Goal: Book appointment/travel/reservation

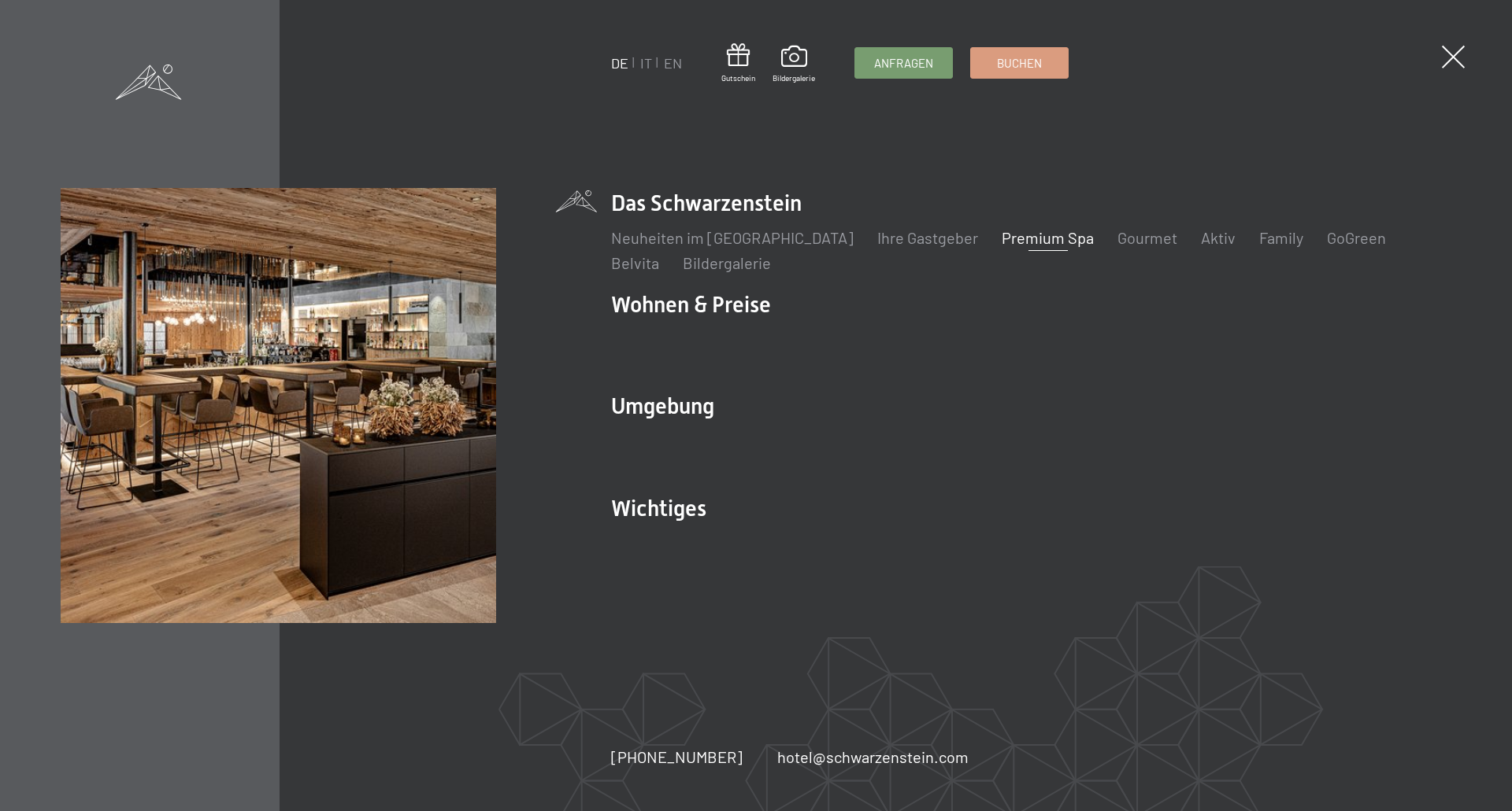
click at [1001, 238] on link "Premium Spa" at bounding box center [1047, 237] width 92 height 18
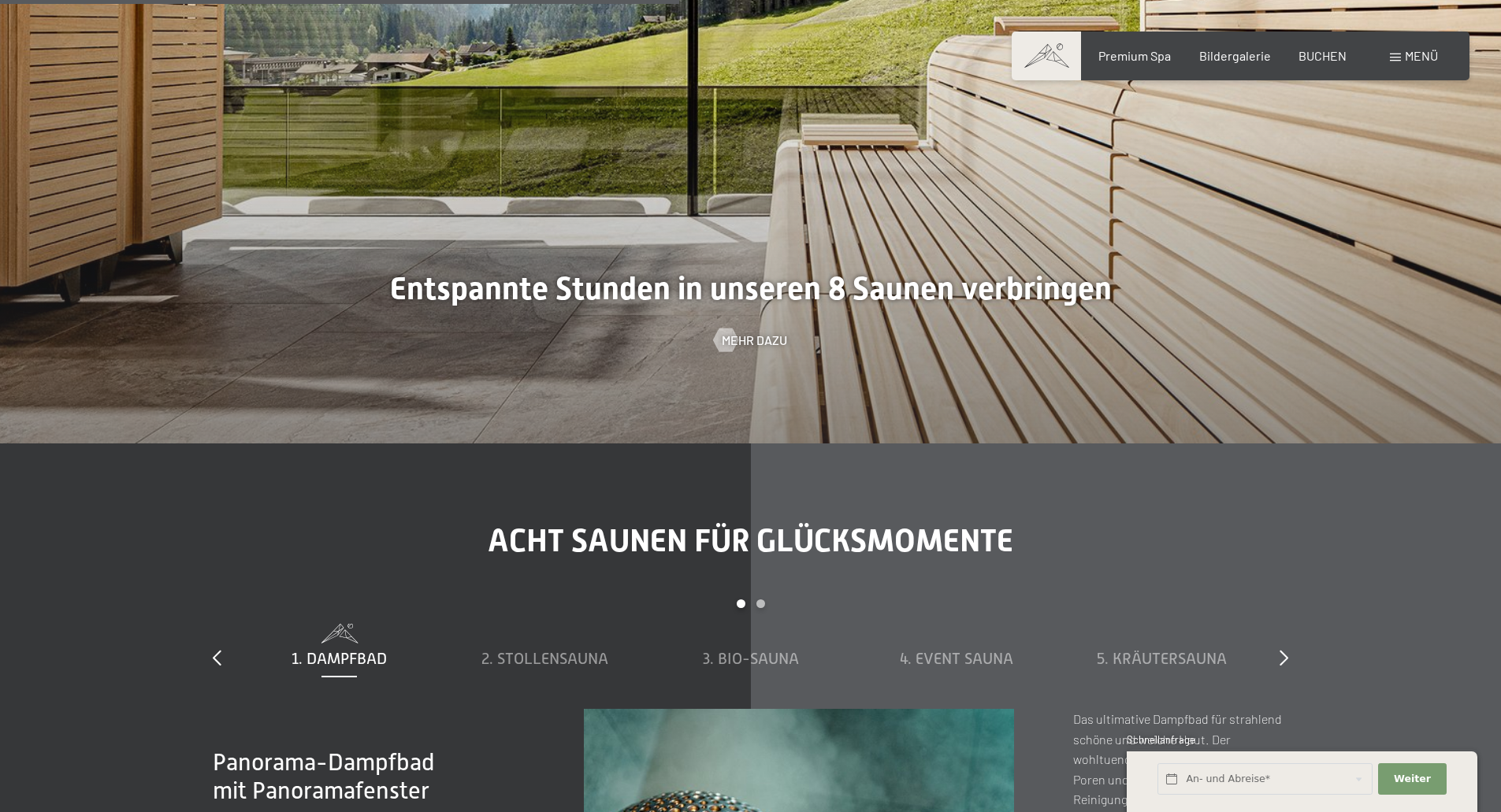
scroll to position [5594, 0]
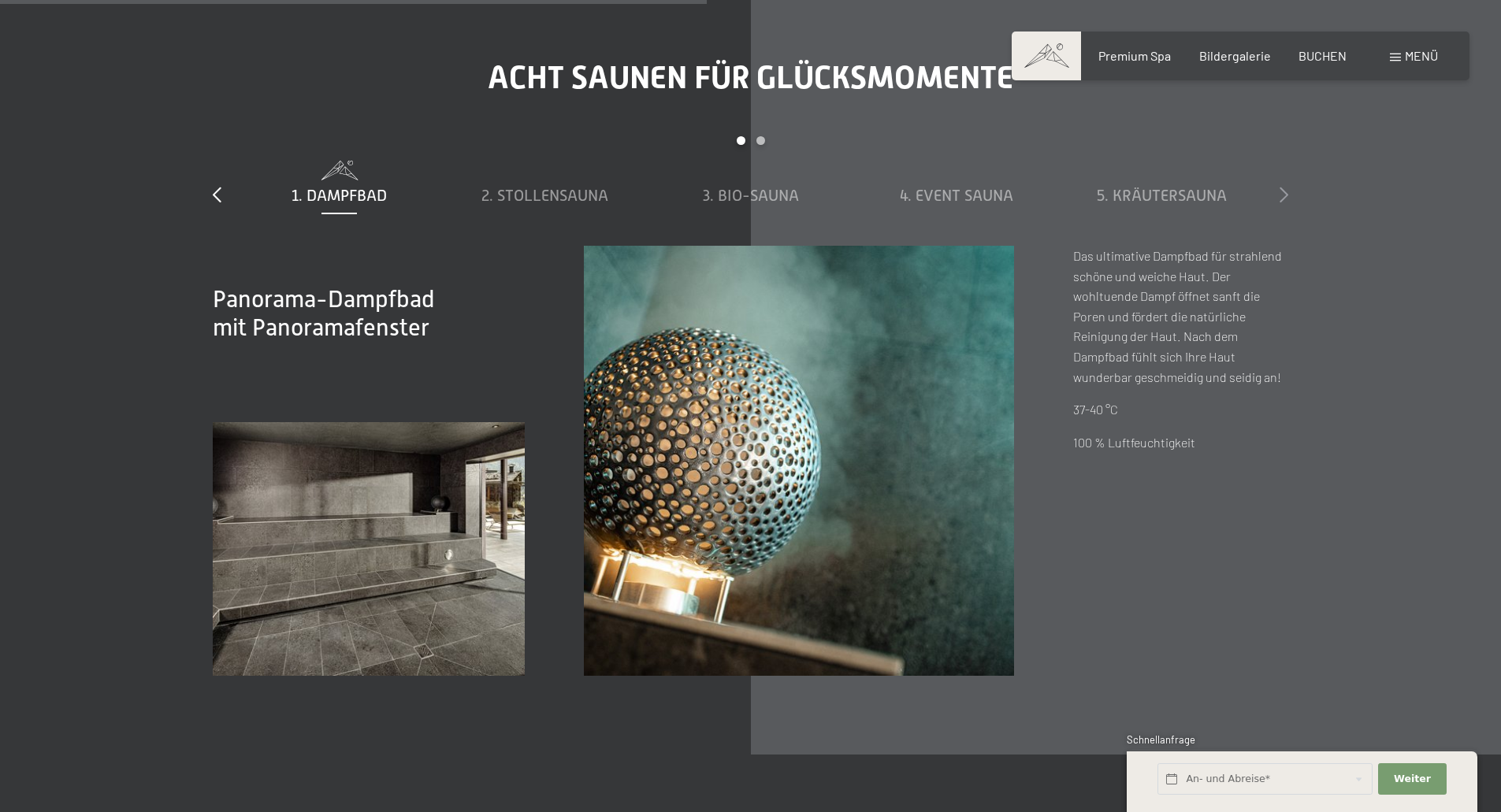
click at [1285, 192] on icon at bounding box center [1284, 195] width 9 height 16
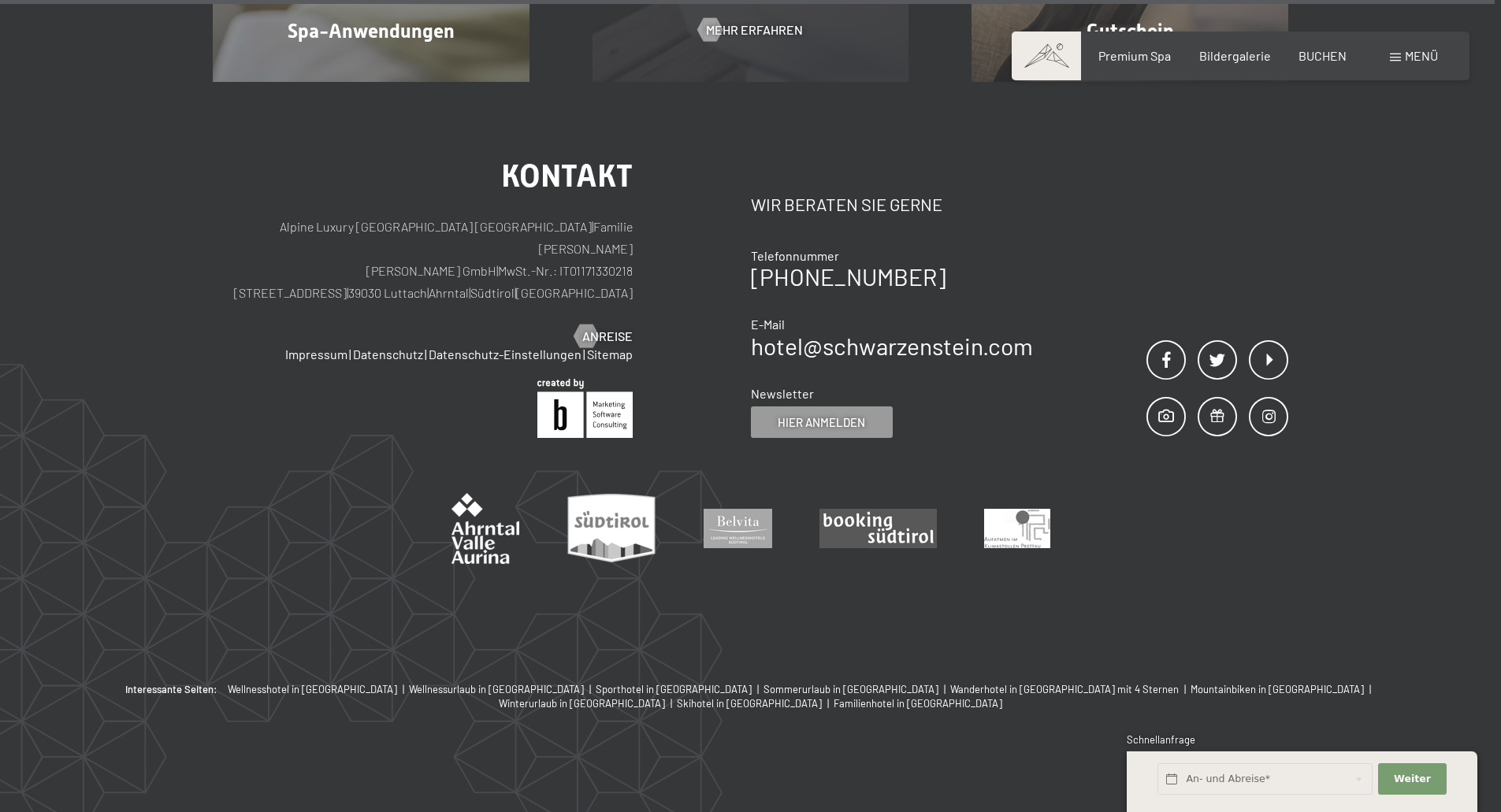
scroll to position [9811, 0]
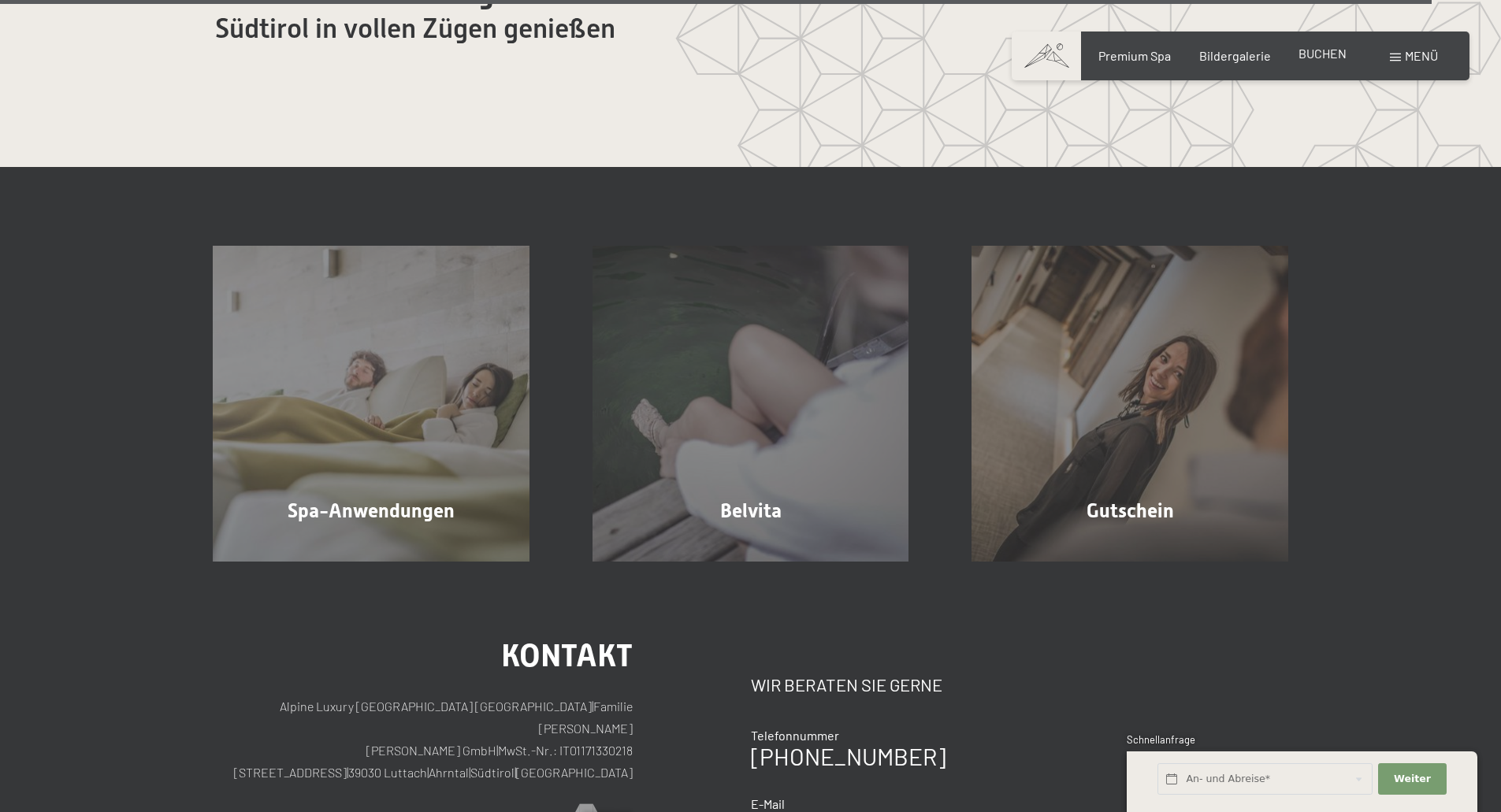
click at [1335, 62] on div "BUCHEN" at bounding box center [1322, 54] width 48 height 18
click at [1126, 53] on span "Premium Spa" at bounding box center [1135, 53] width 72 height 15
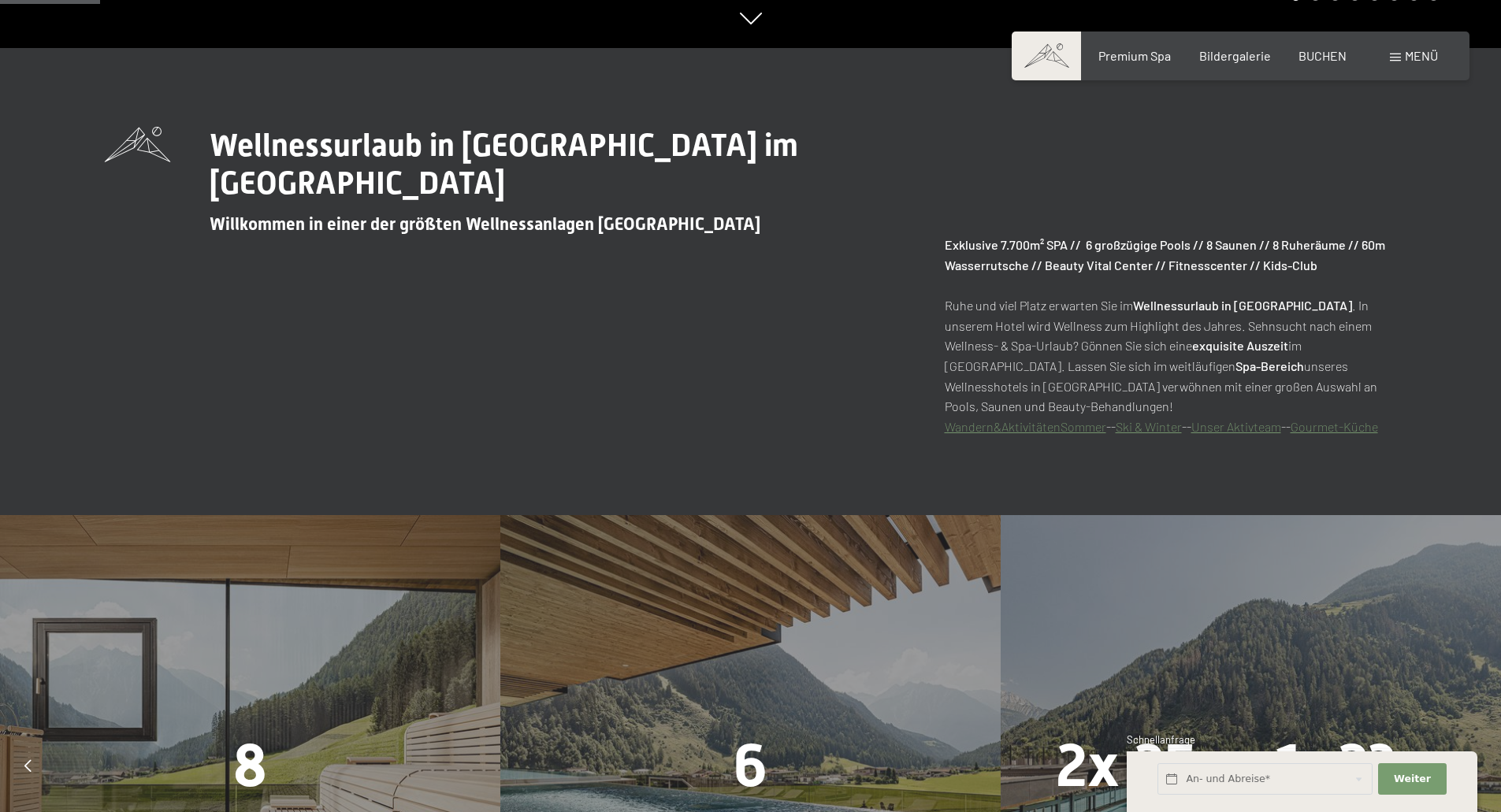
scroll to position [709, 0]
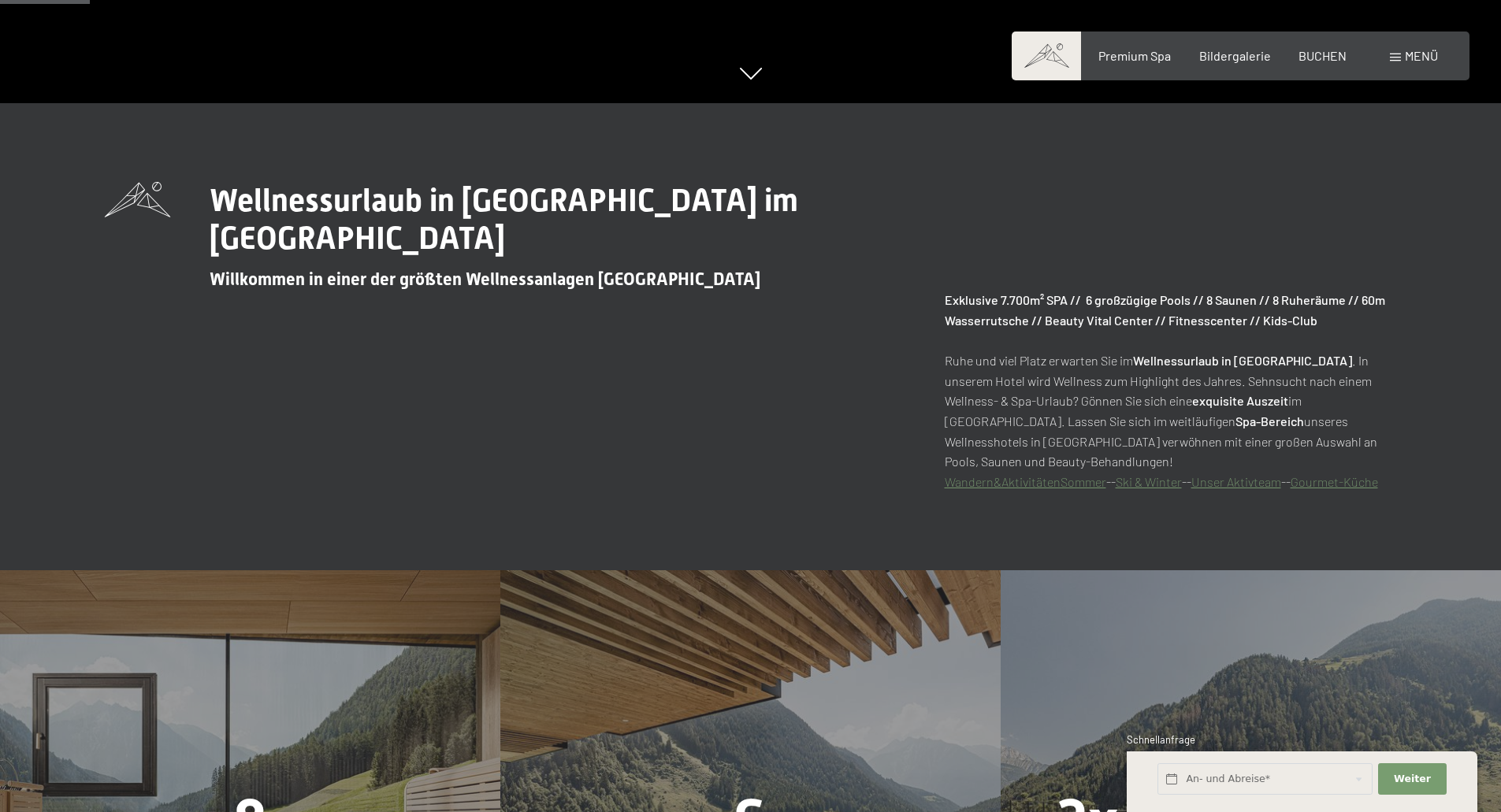
click at [1247, 483] on link "Unser Aktivteam" at bounding box center [1236, 481] width 90 height 15
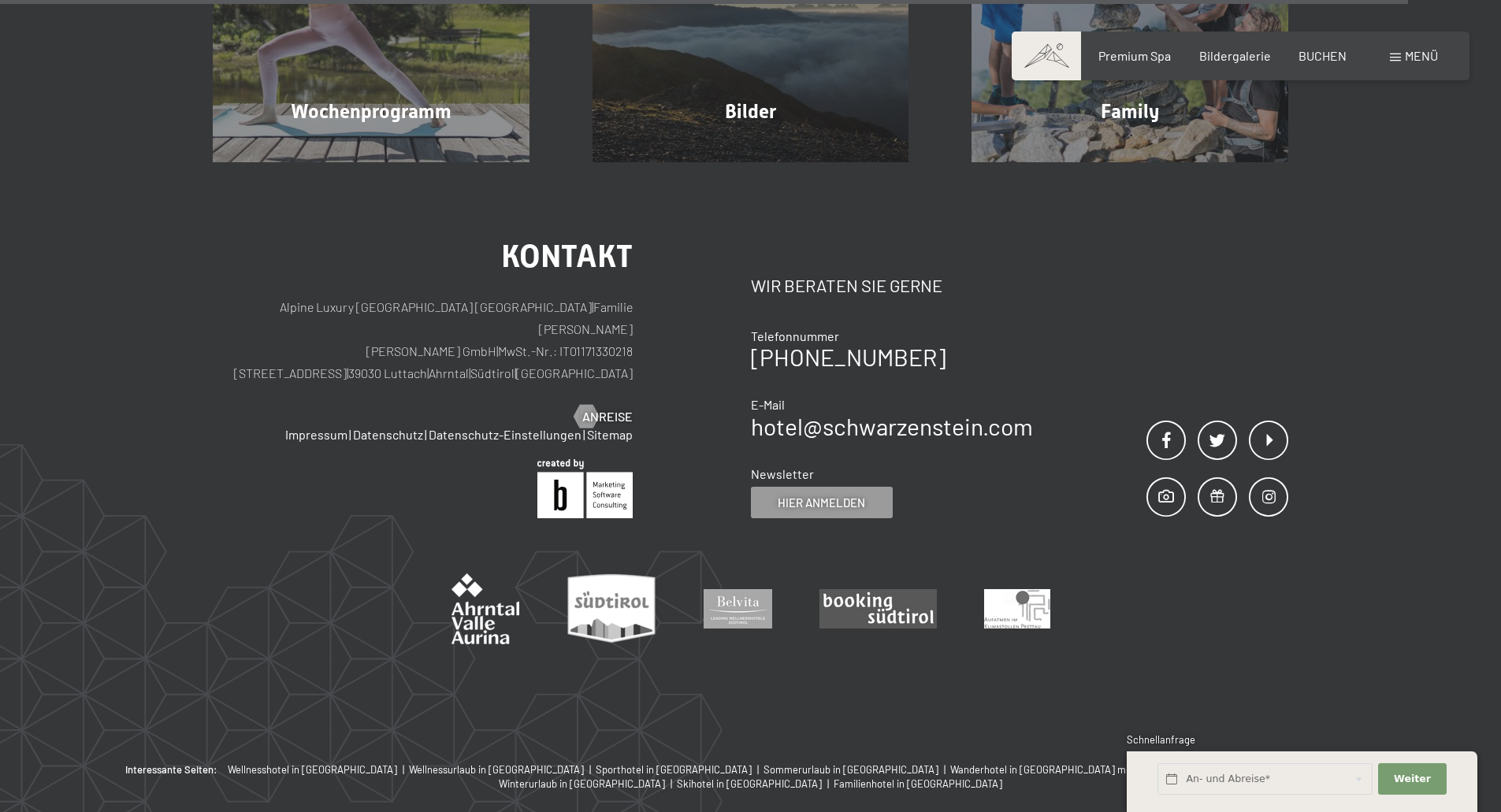
scroll to position [3939, 0]
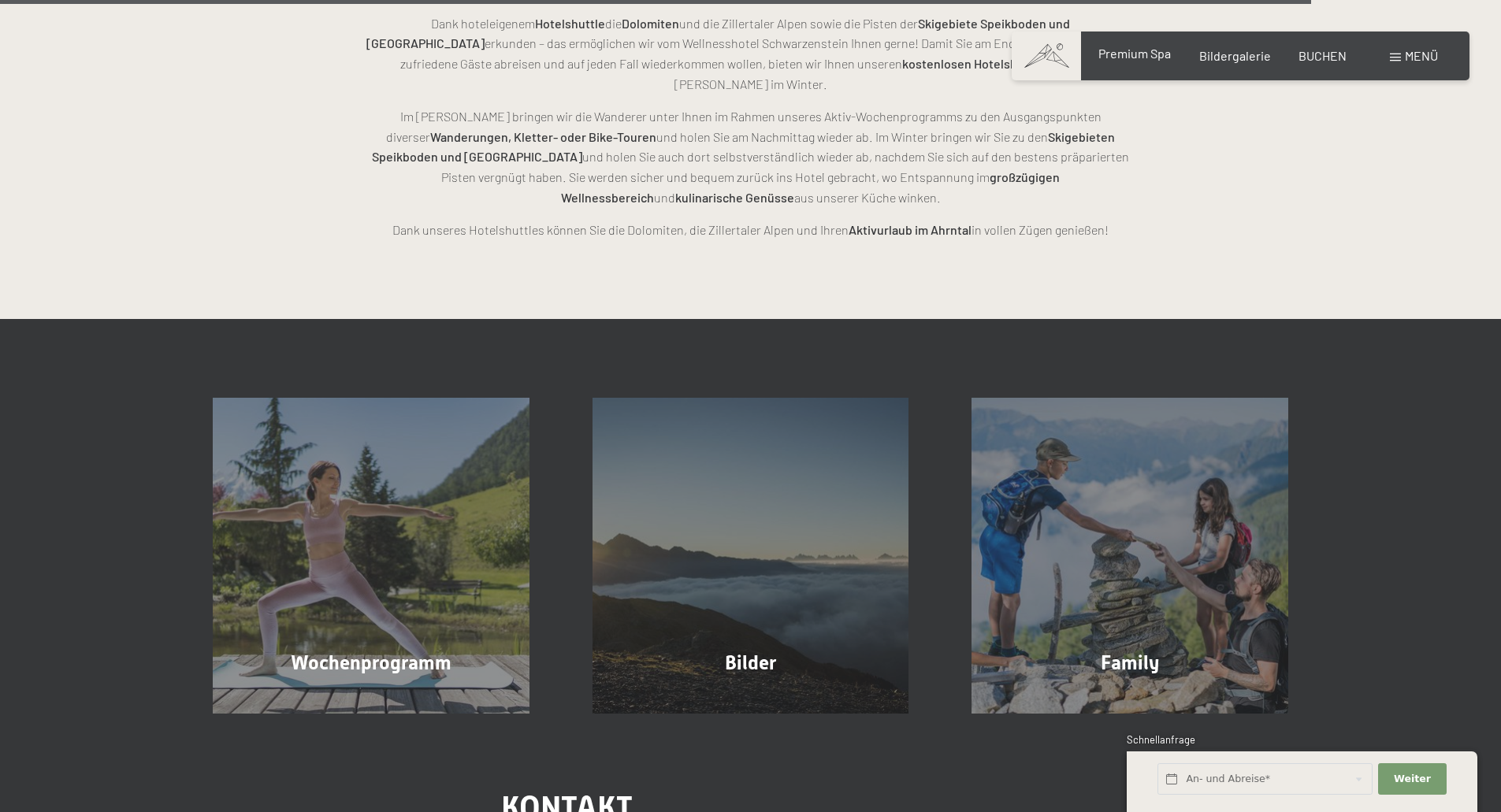
click at [1156, 60] on div "Premium Spa" at bounding box center [1135, 54] width 72 height 18
click at [1158, 55] on span "Premium Spa" at bounding box center [1135, 53] width 72 height 15
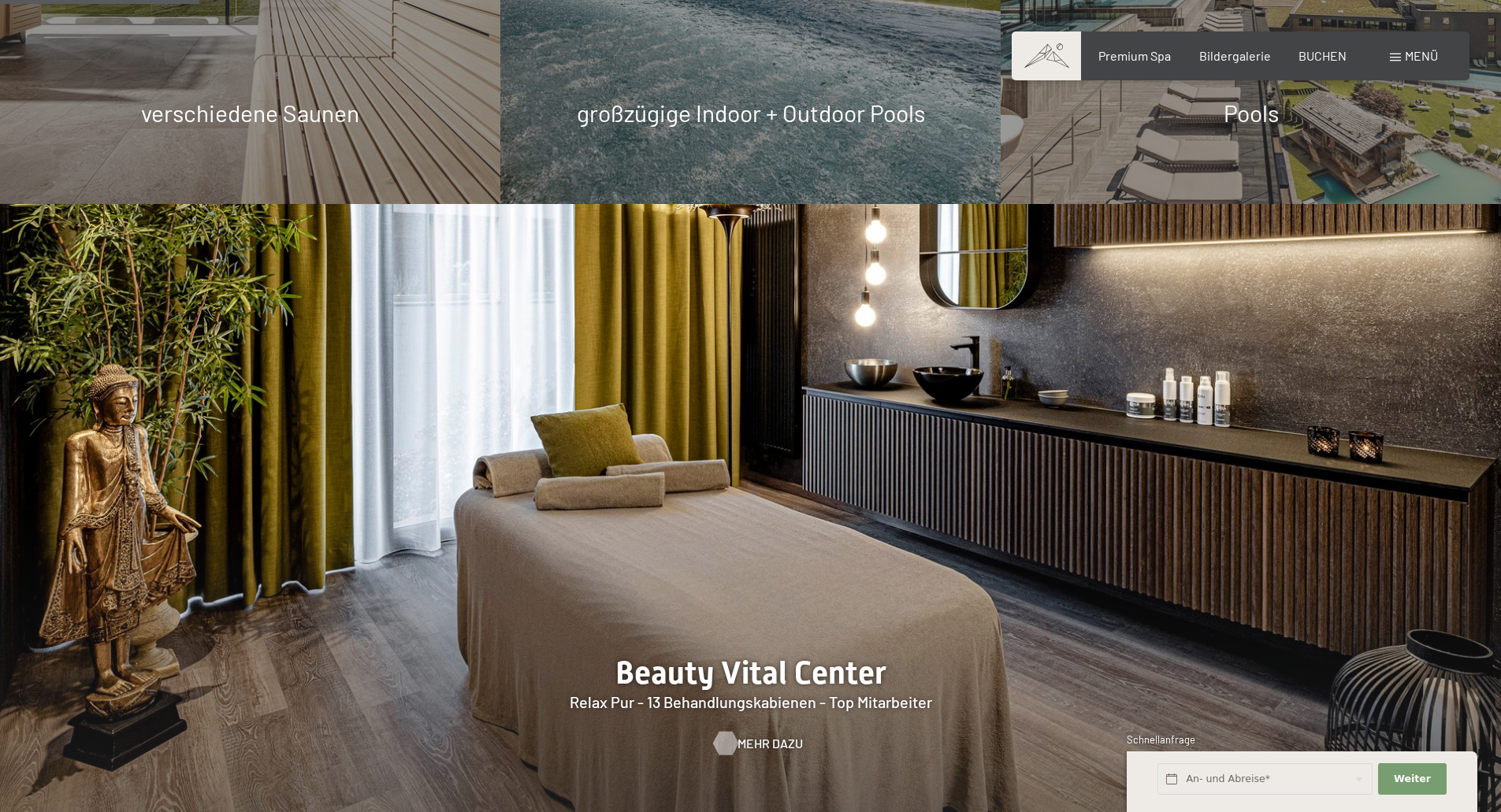
click at [763, 740] on span "Mehr dazu" at bounding box center [769, 744] width 65 height 18
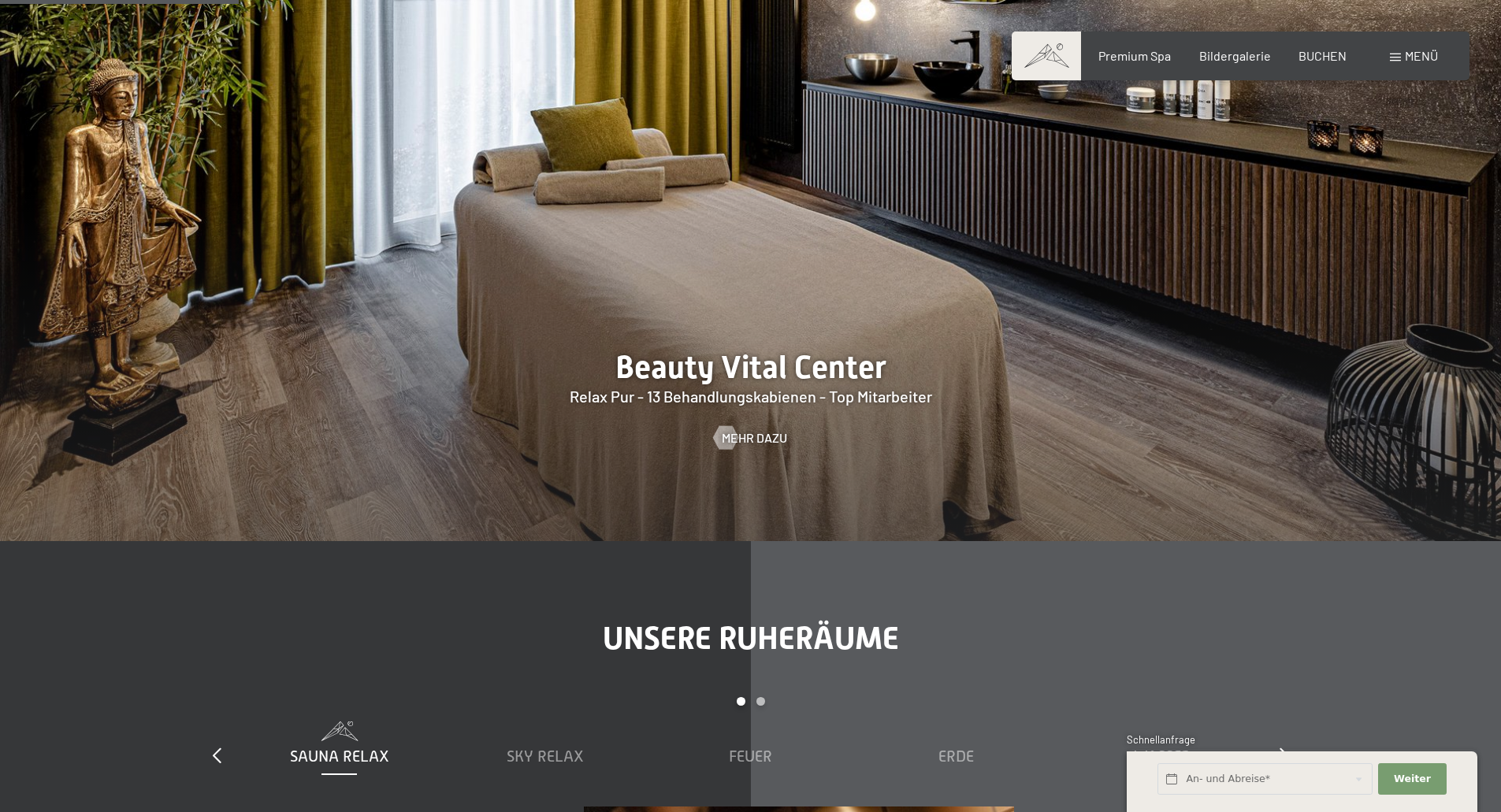
scroll to position [1891, 0]
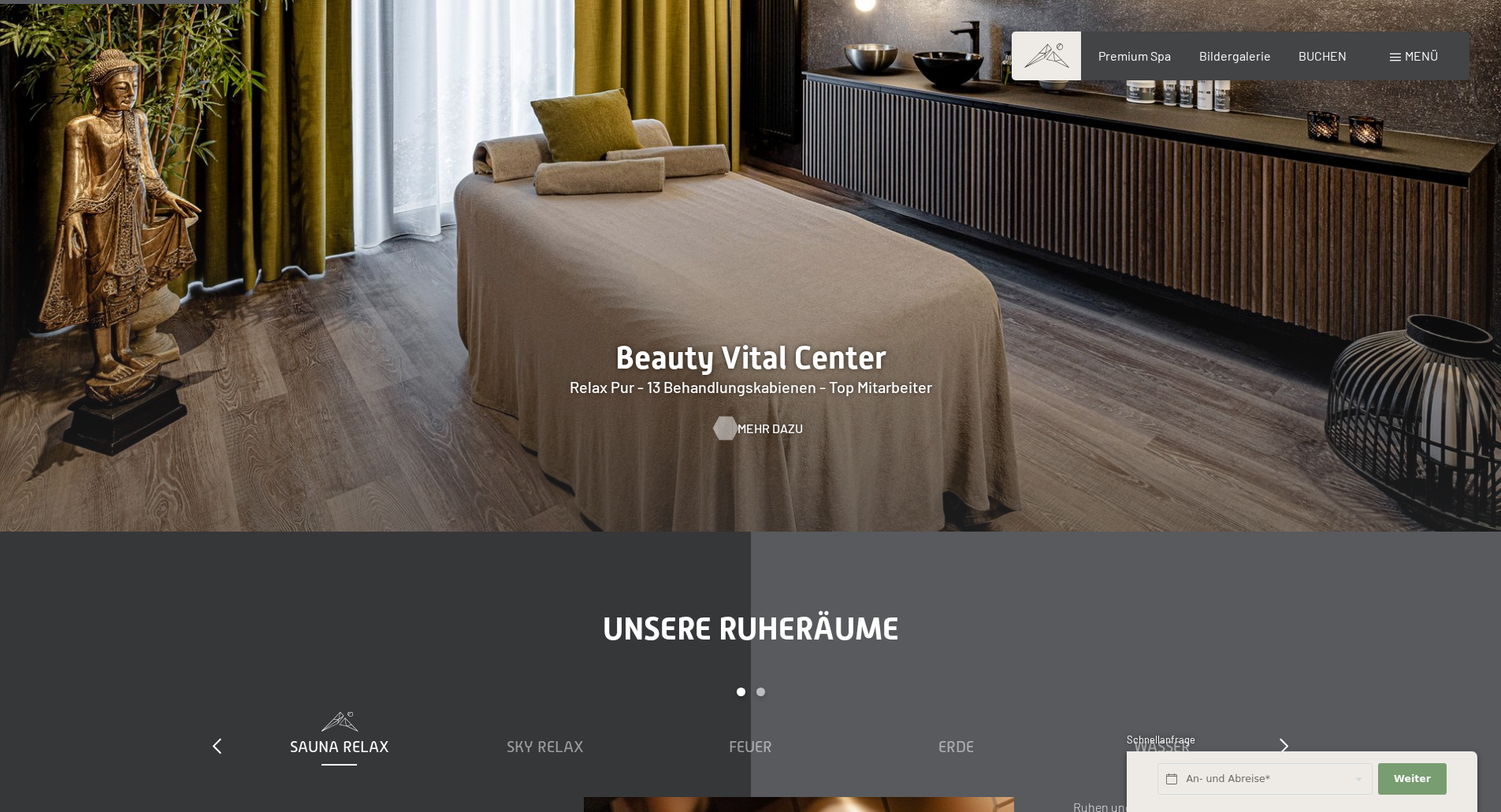
click at [760, 426] on span "Mehr dazu" at bounding box center [769, 429] width 65 height 18
click at [789, 356] on div at bounding box center [750, 210] width 1501 height 643
click at [755, 438] on div at bounding box center [750, 210] width 1501 height 643
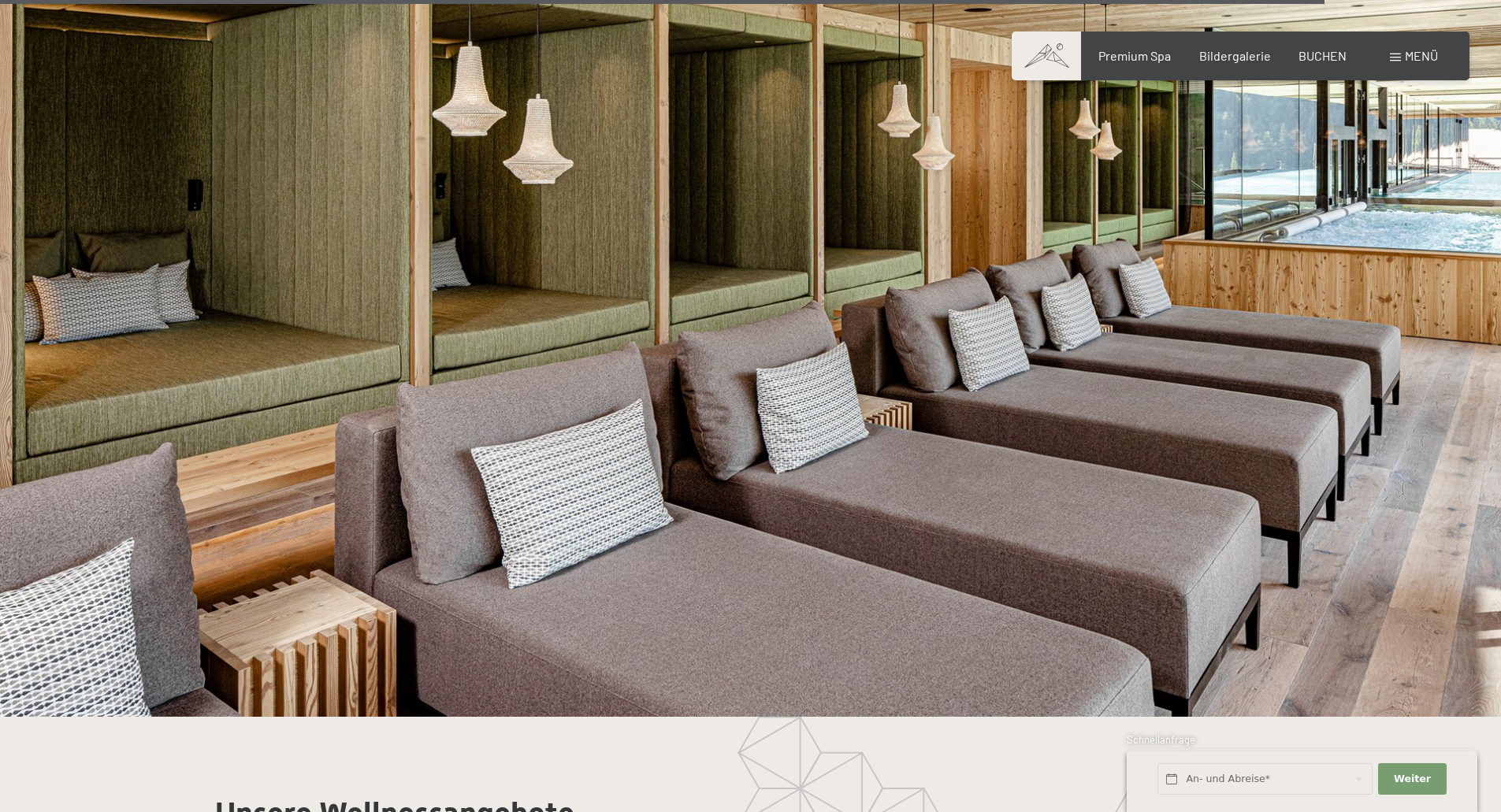
scroll to position [9204, 0]
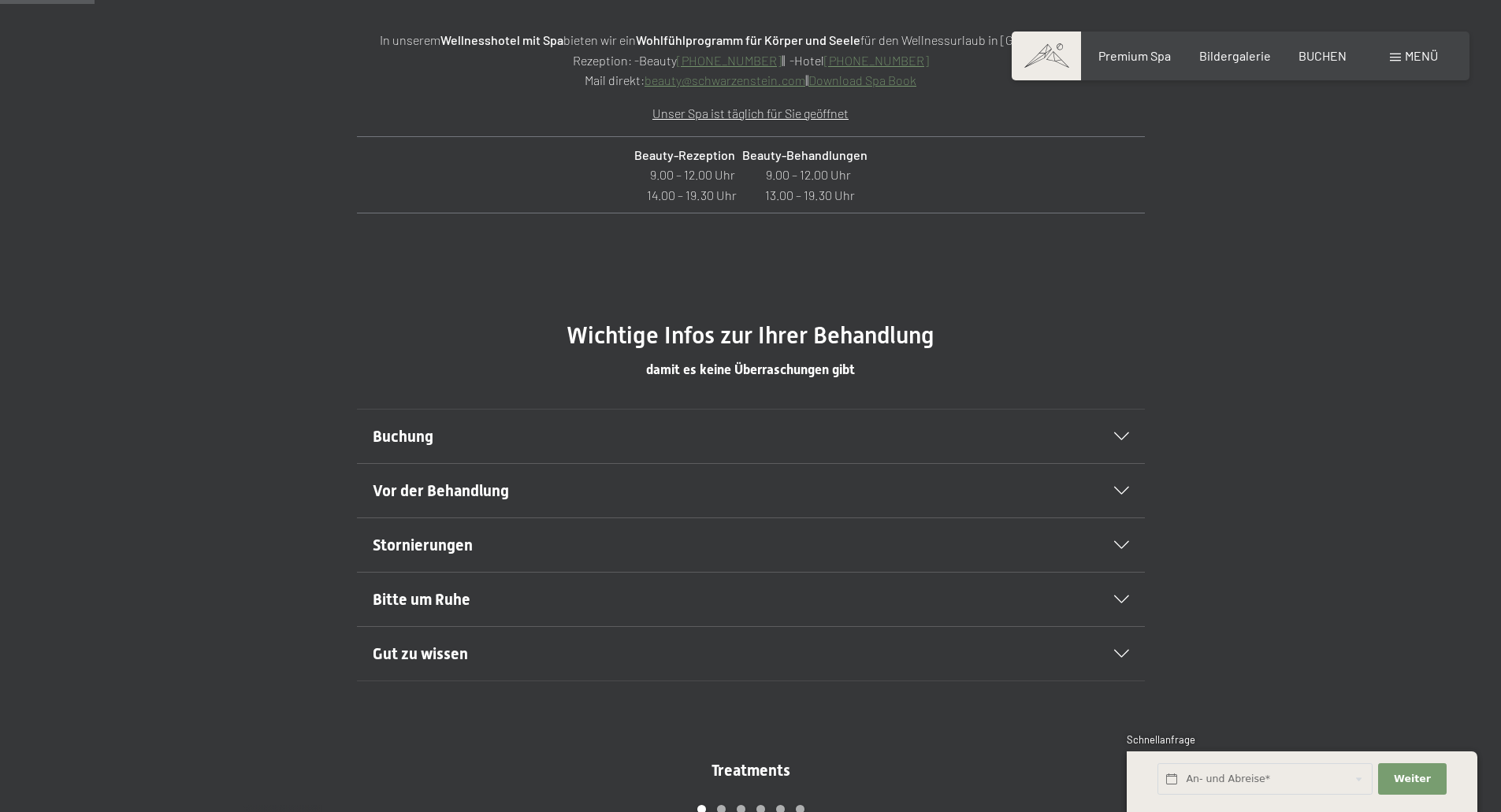
scroll to position [788, 0]
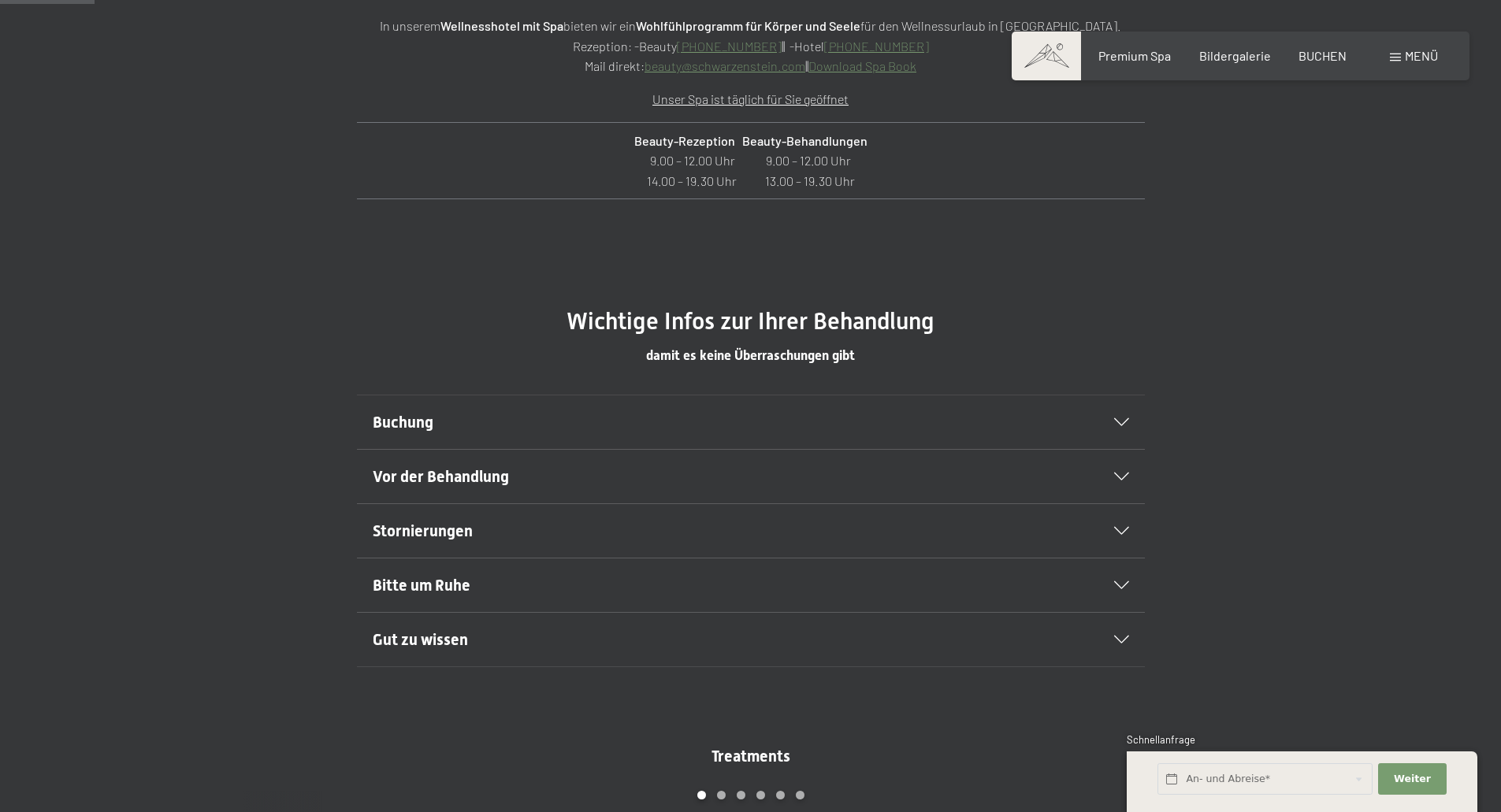
click at [1113, 427] on div "Buchung" at bounding box center [751, 422] width 757 height 54
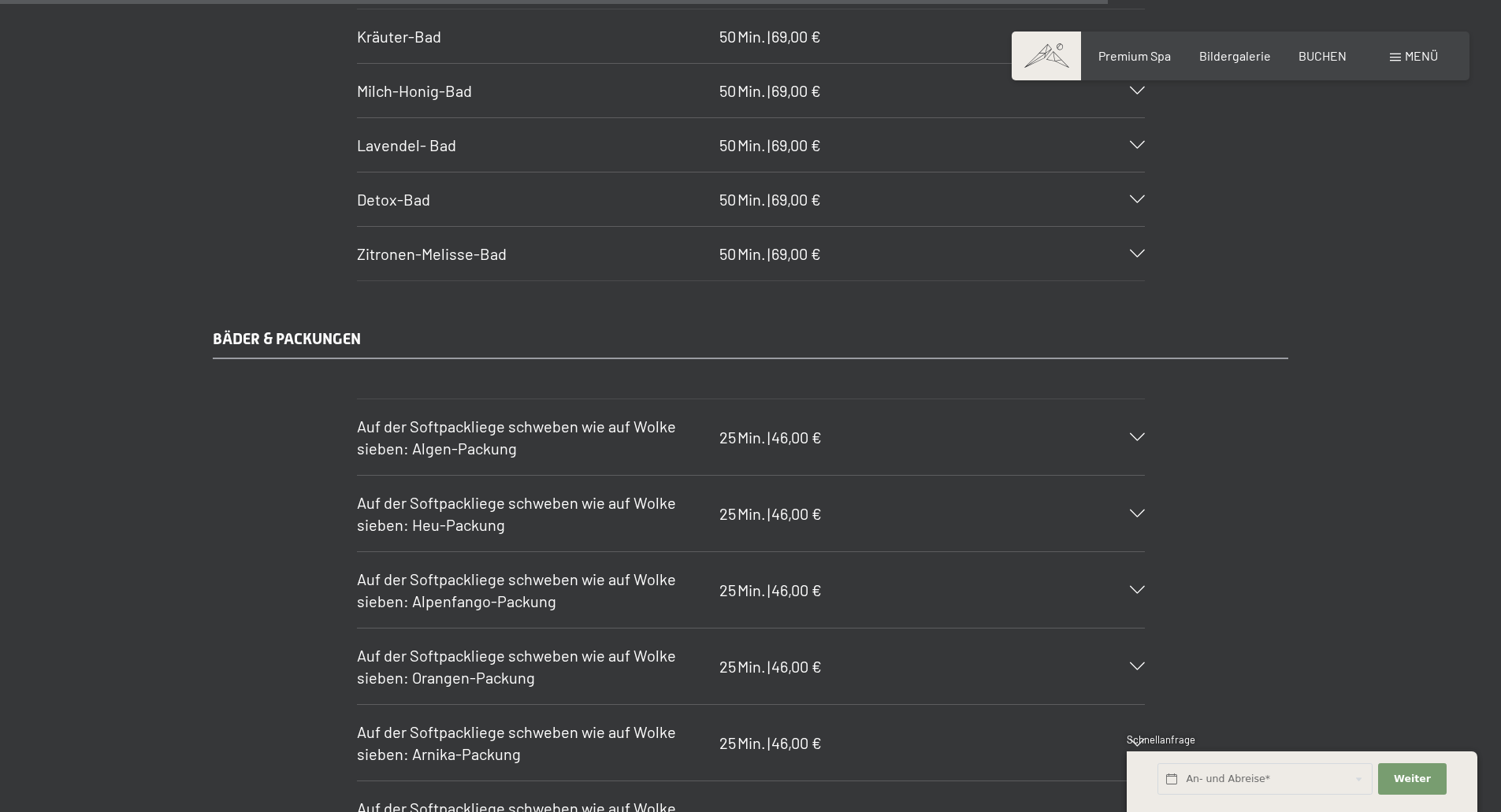
scroll to position [9375, 0]
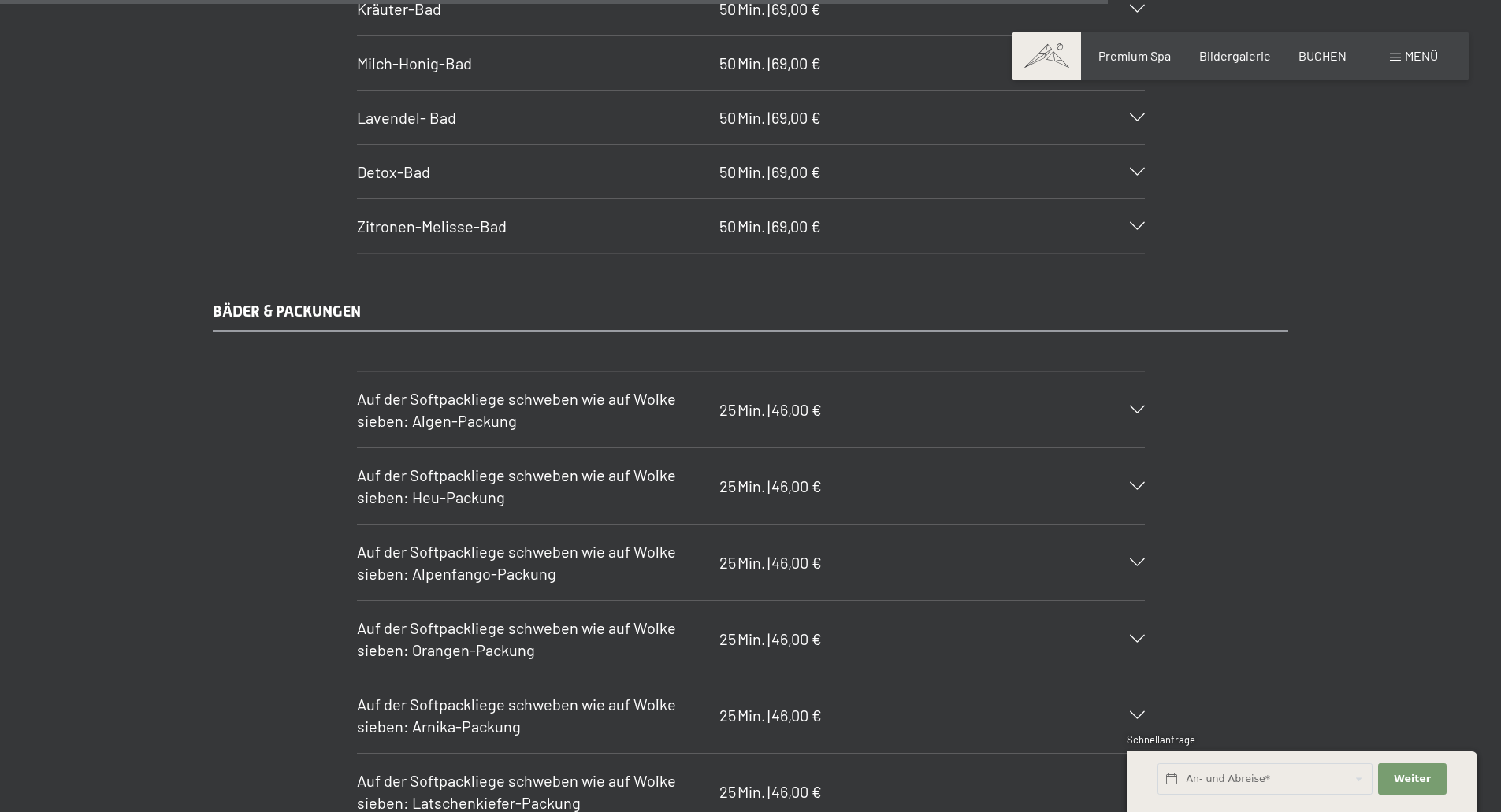
click at [1331, 514] on div "BÄDER & PACKUNGEN Auf der Softpackliege schweben wie auf Wolke sieben: Algen-Pa…" at bounding box center [750, 680] width 1194 height 760
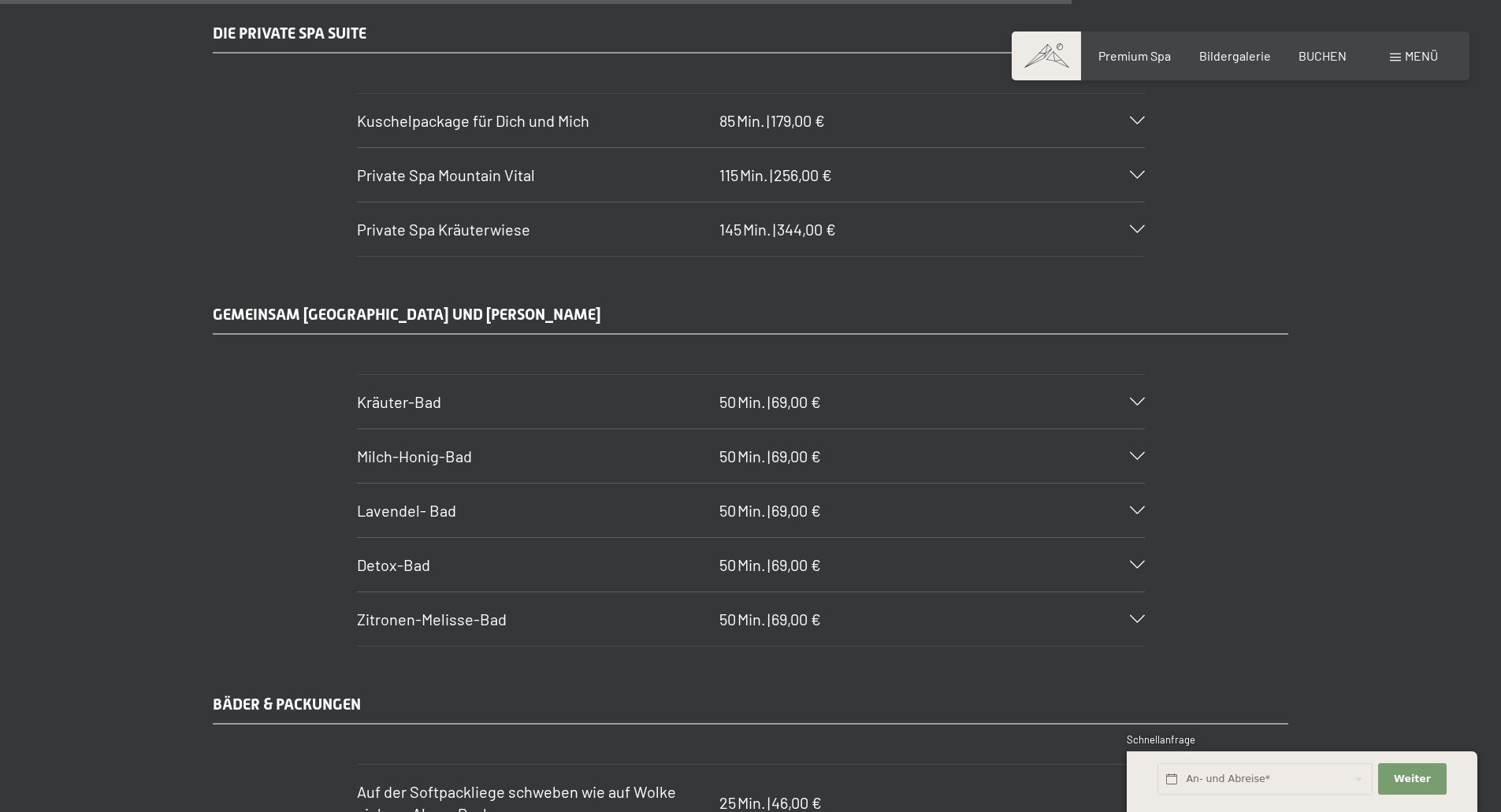
scroll to position [8982, 0]
click at [1384, 504] on div "GEMEINSAM BADEN UND KUSCHELN Kräuter-Bad 50 Min. | 69,00 € Freuen Sie sich auf …" at bounding box center [750, 476] width 1501 height 344
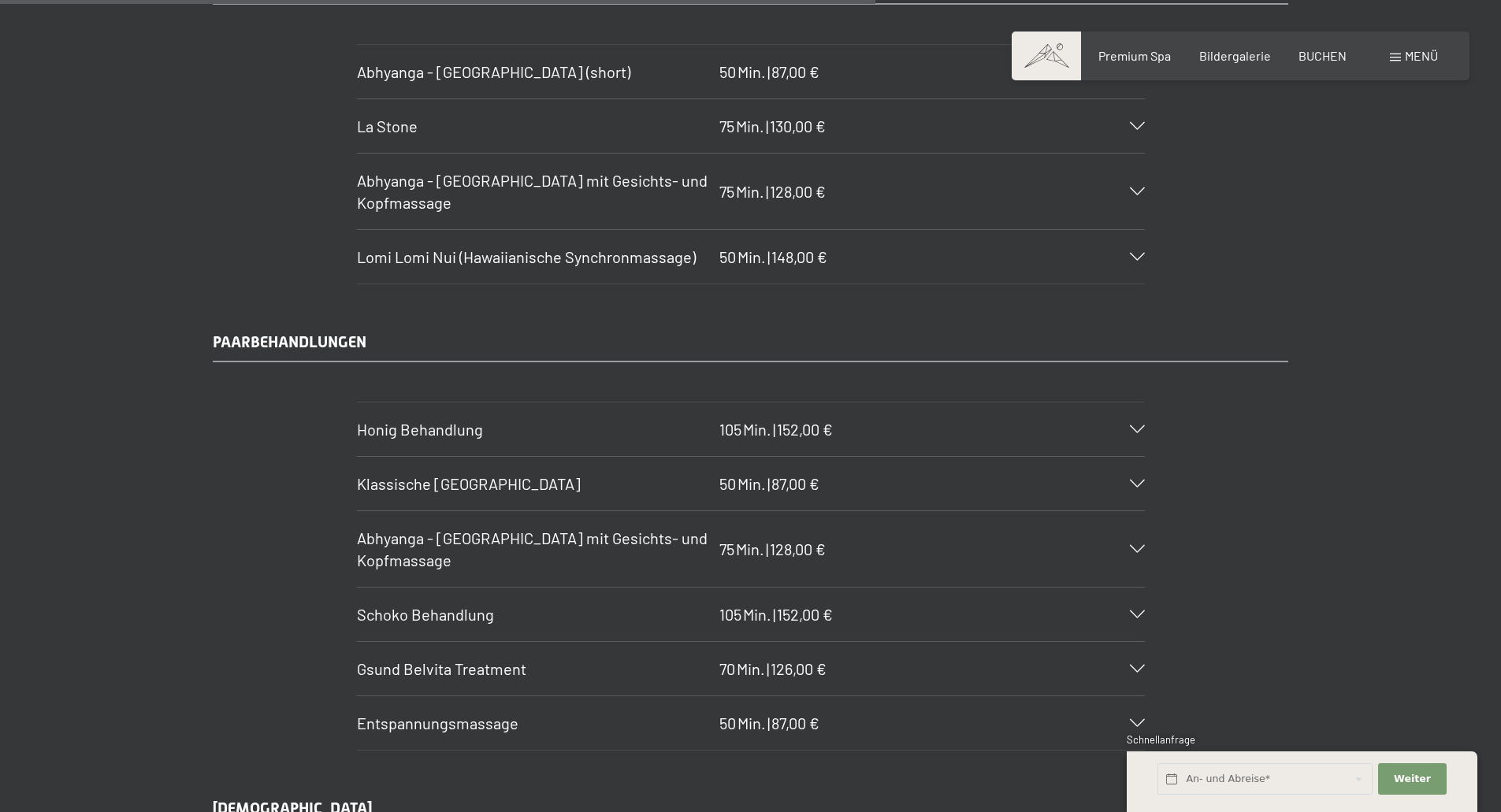
scroll to position [7406, 0]
click at [1145, 484] on section "Klassische Ganzkörpermassage 50 Min. | 87,00 € Der gesamte Körper wird durch di…" at bounding box center [750, 483] width 788 height 56
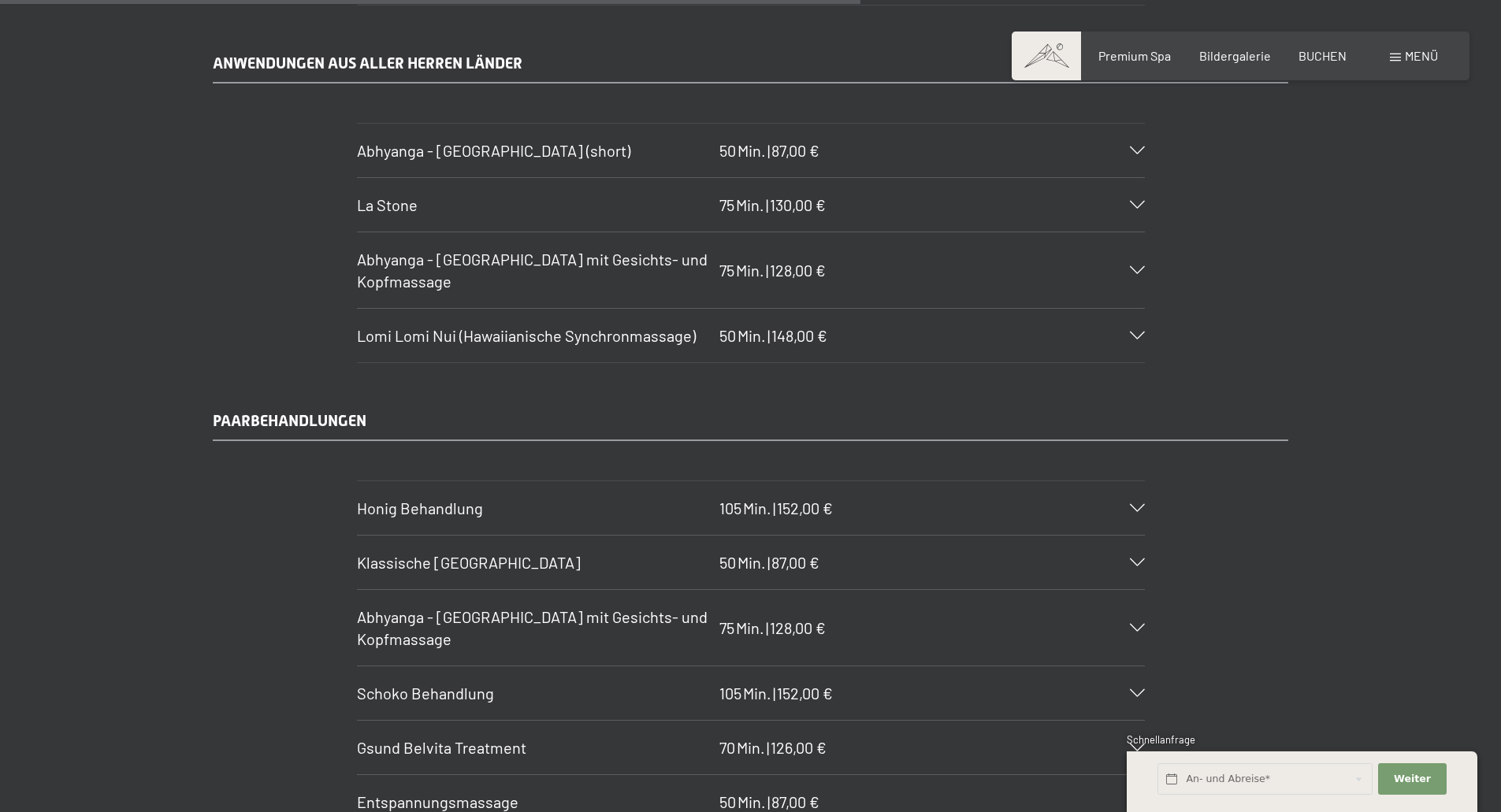
scroll to position [7327, 0]
drag, startPoint x: 464, startPoint y: 428, endPoint x: 177, endPoint y: 431, distance: 287.0
click at [177, 431] on div "PAARBEHANDLUNGEN Honig Behandlung 105 Min. | 152,00 € Honig ist ein Geschenk de…" at bounding box center [750, 619] width 1194 height 420
copy span "PAARBEHANDLUNGEN"
click at [1290, 484] on div "PAARBEHANDLUNGEN Honig Behandlung 105 Min. | 152,00 € Honig ist ein Geschenk de…" at bounding box center [750, 619] width 1194 height 420
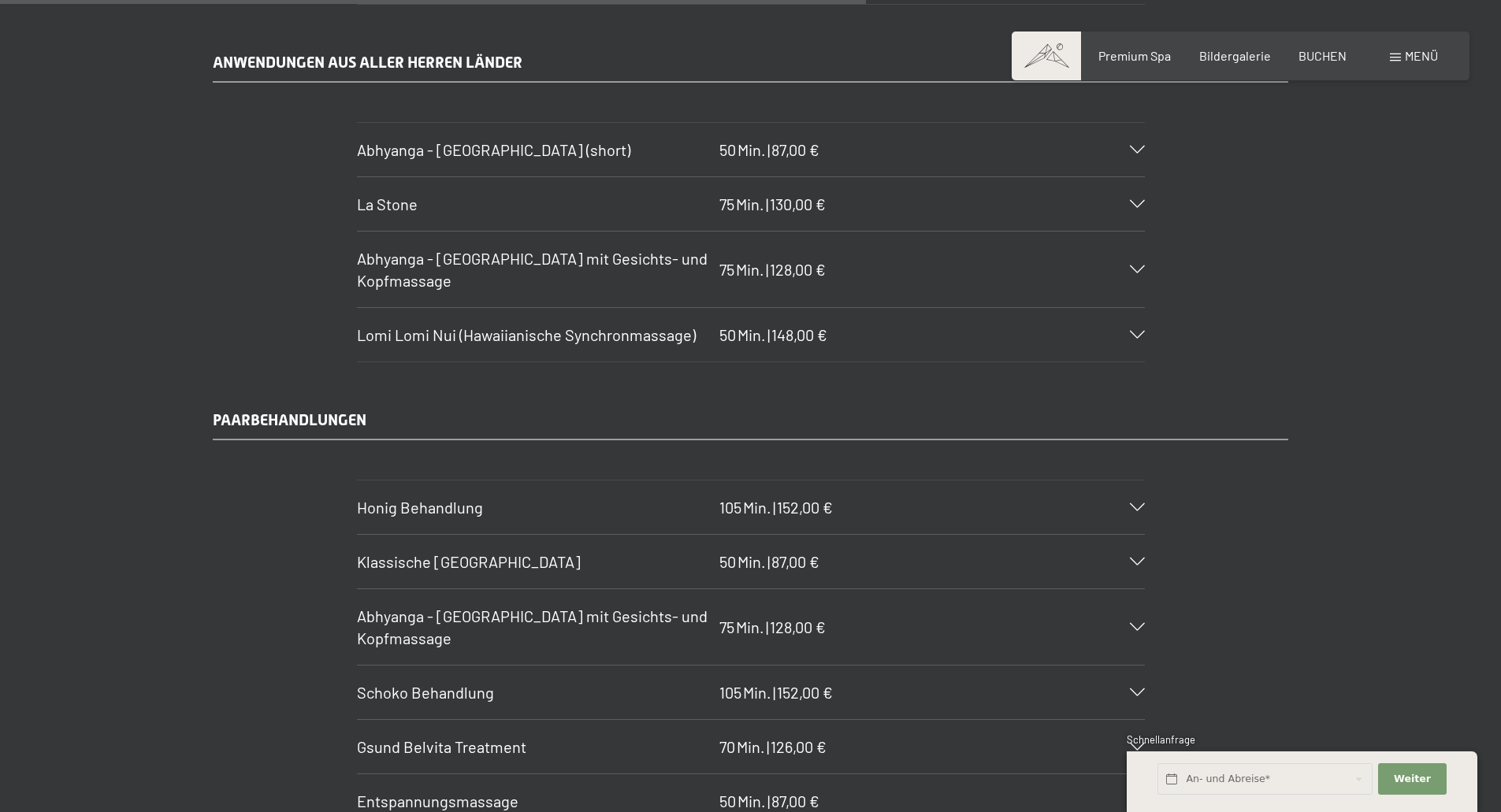
click at [1364, 532] on div "PAARBEHANDLUNGEN Honig Behandlung 105 Min. | 152,00 € Honig ist ein Geschenk de…" at bounding box center [750, 619] width 1501 height 420
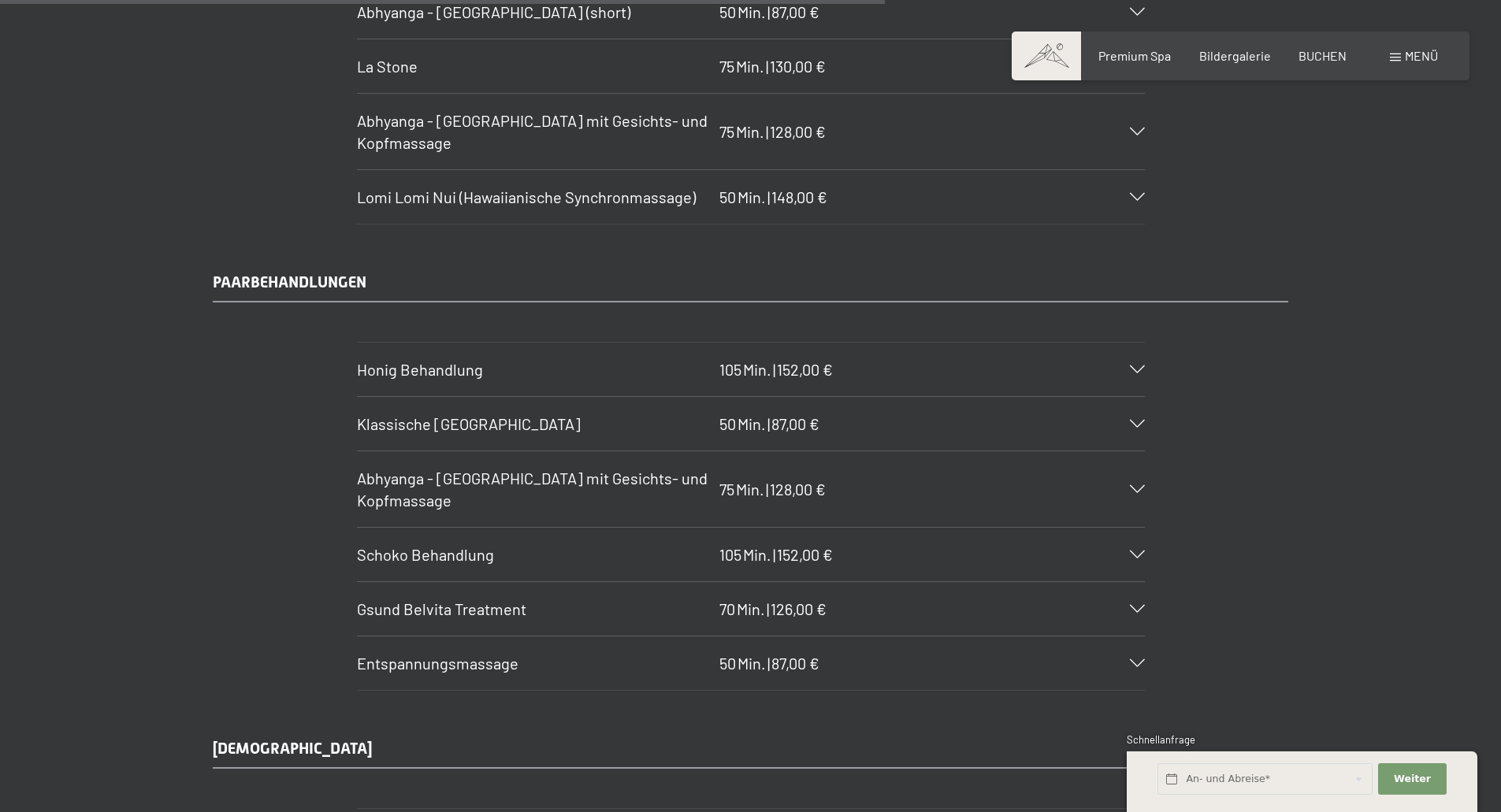
scroll to position [7485, 0]
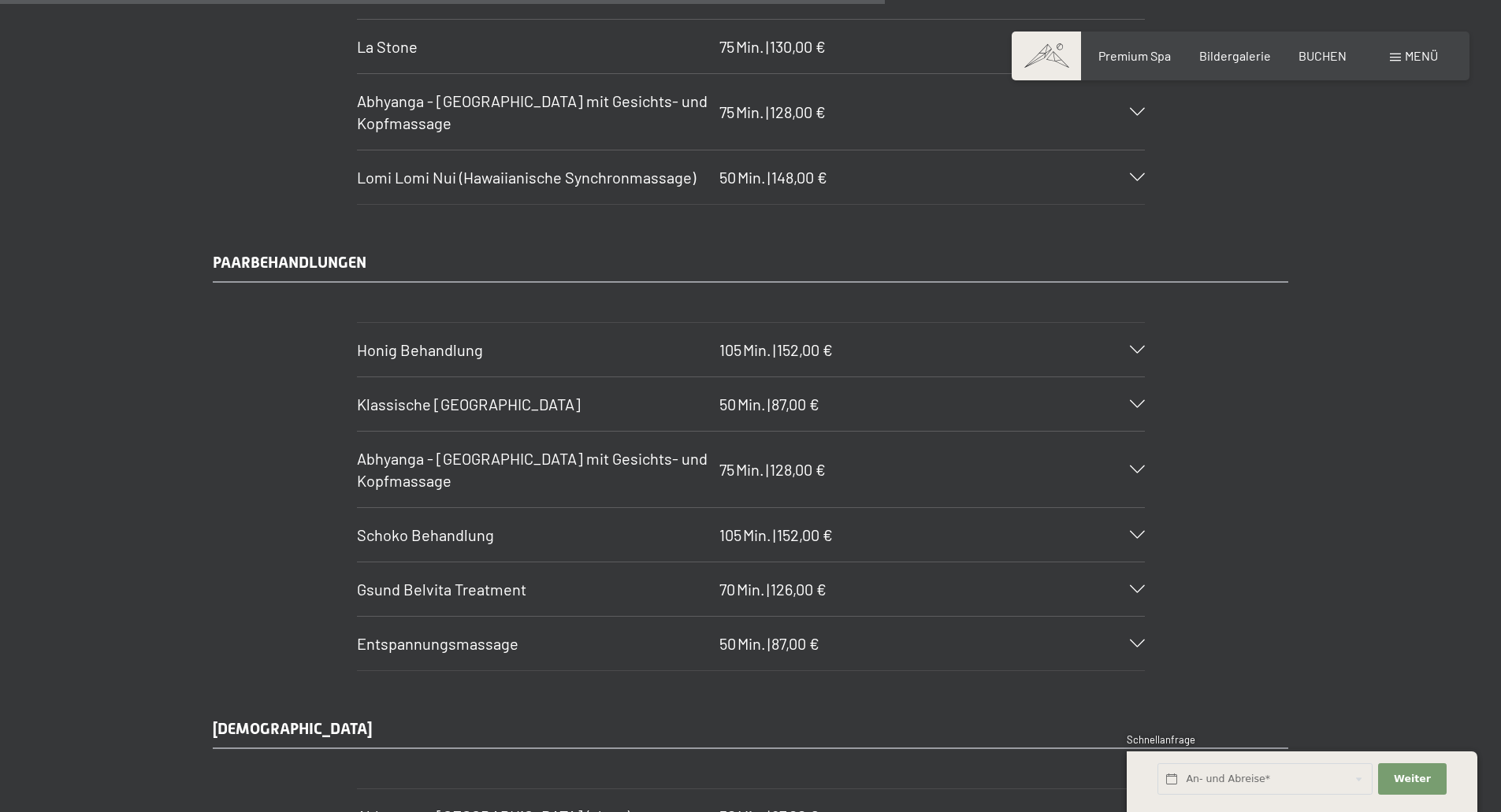
click at [1002, 406] on div "Klassische Ganzkörpermassage 50 Min. | 87,00 €" at bounding box center [750, 404] width 788 height 54
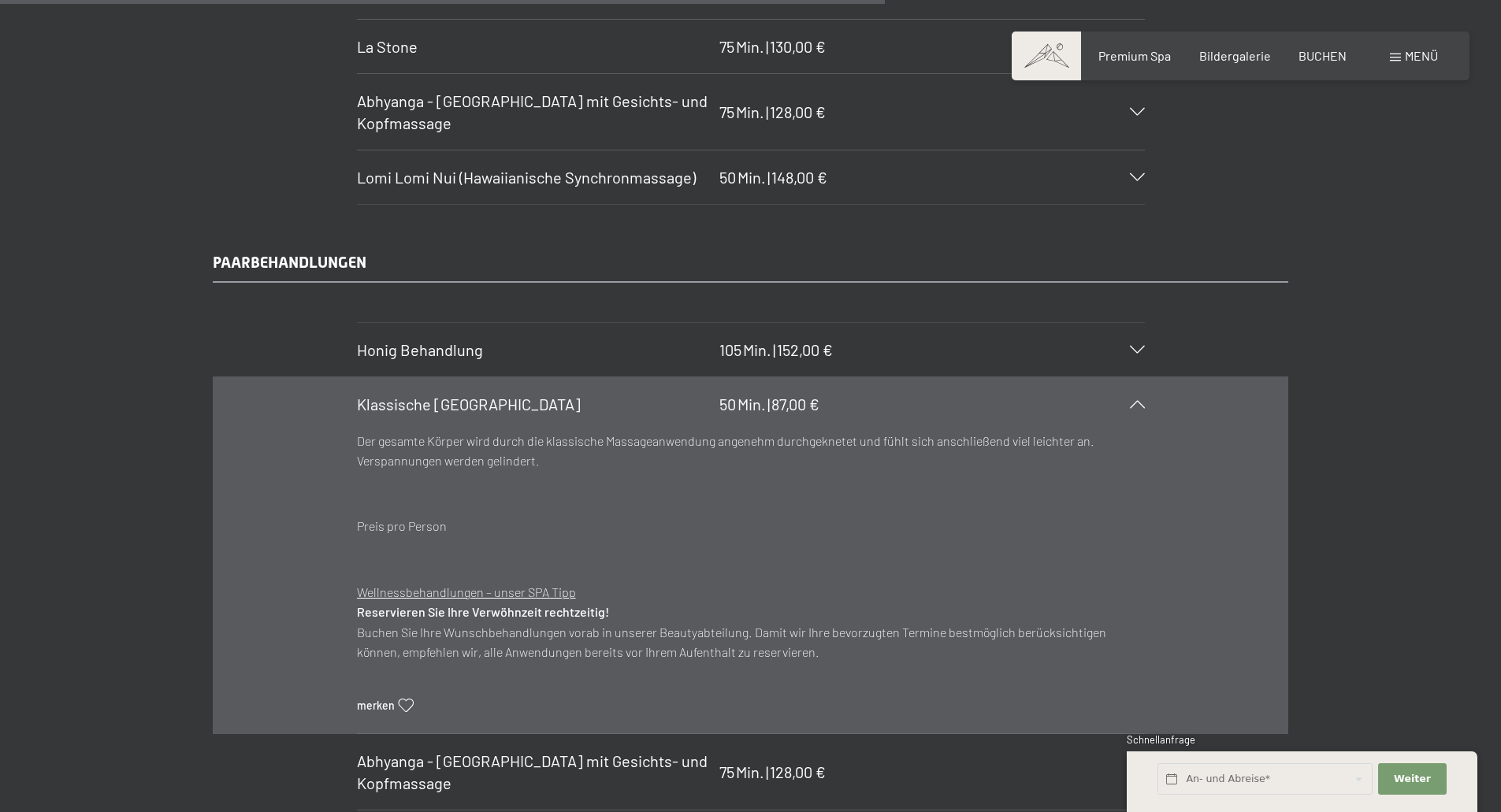
click at [1141, 406] on icon at bounding box center [1137, 404] width 15 height 8
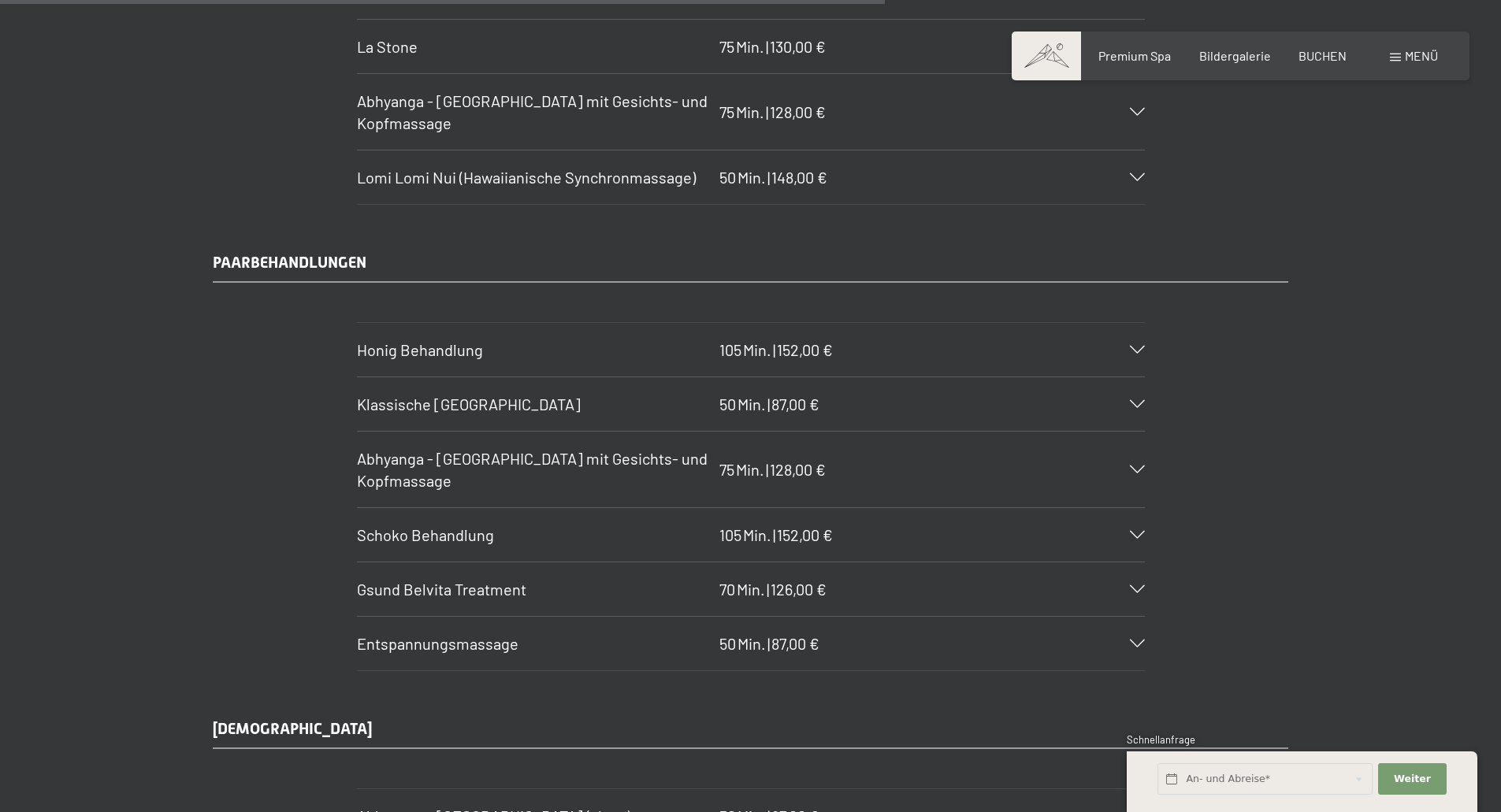
click at [1136, 352] on icon at bounding box center [1137, 350] width 15 height 8
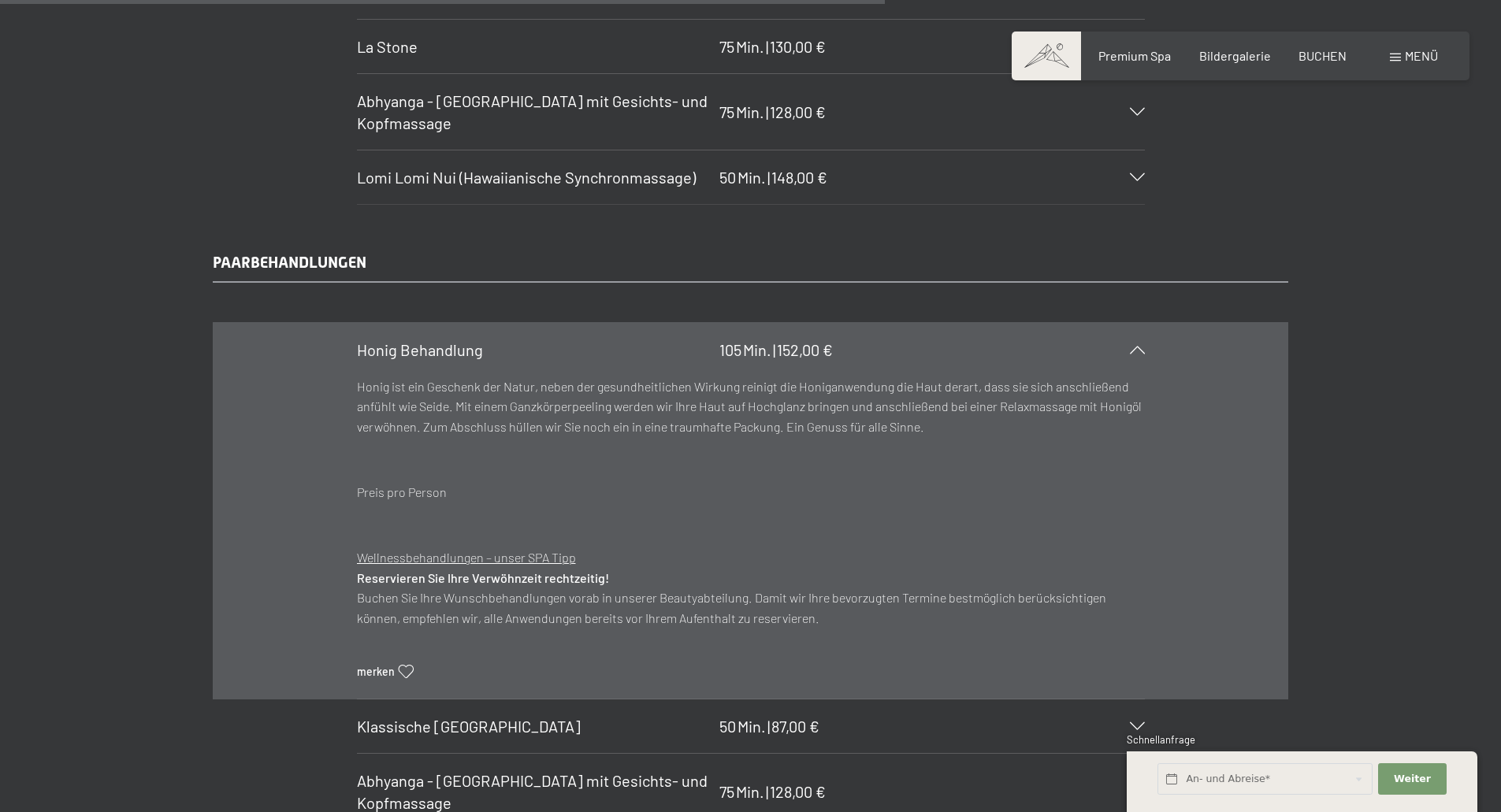
click at [1136, 352] on icon at bounding box center [1137, 350] width 15 height 8
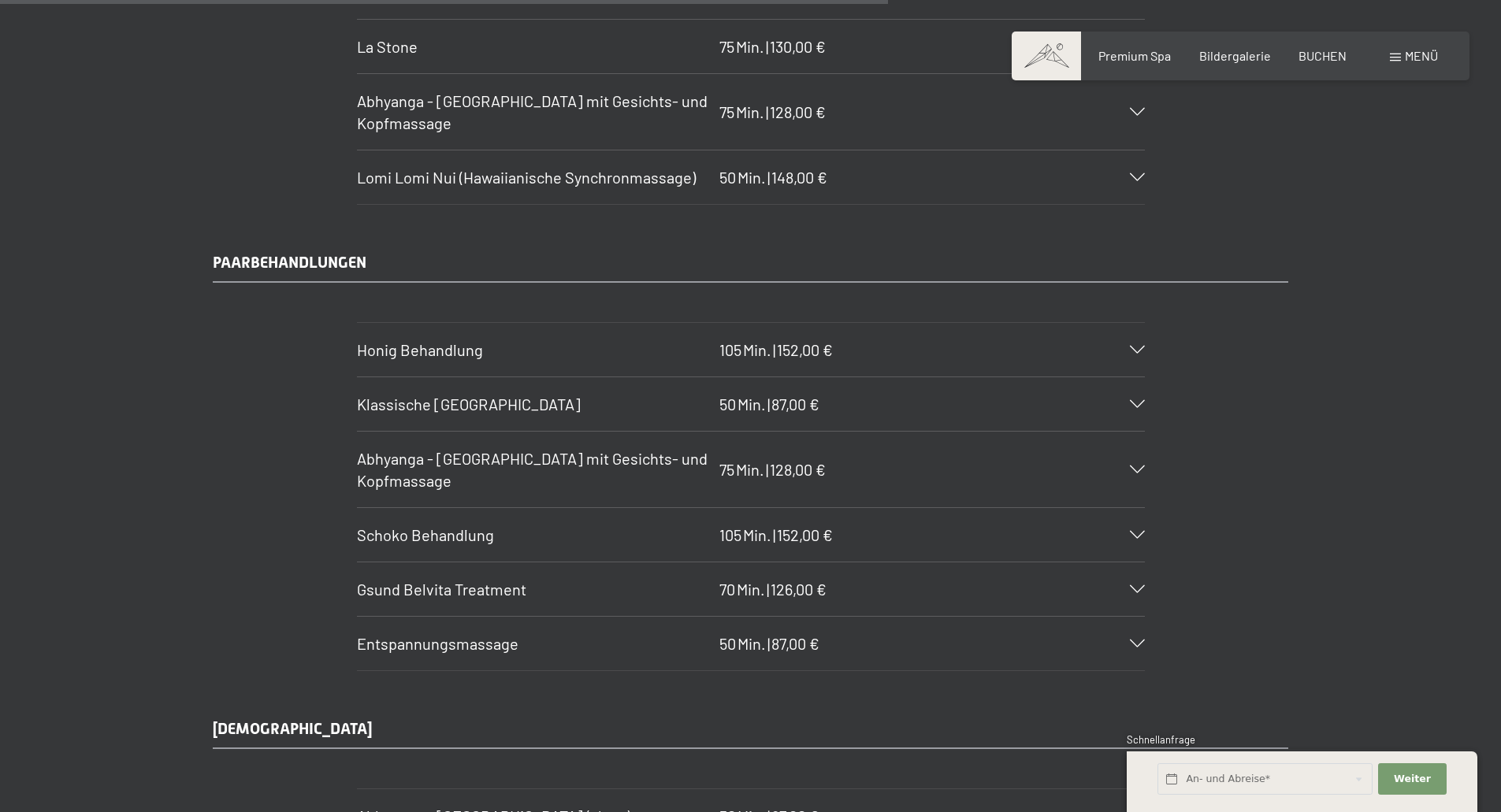
scroll to position [7564, 0]
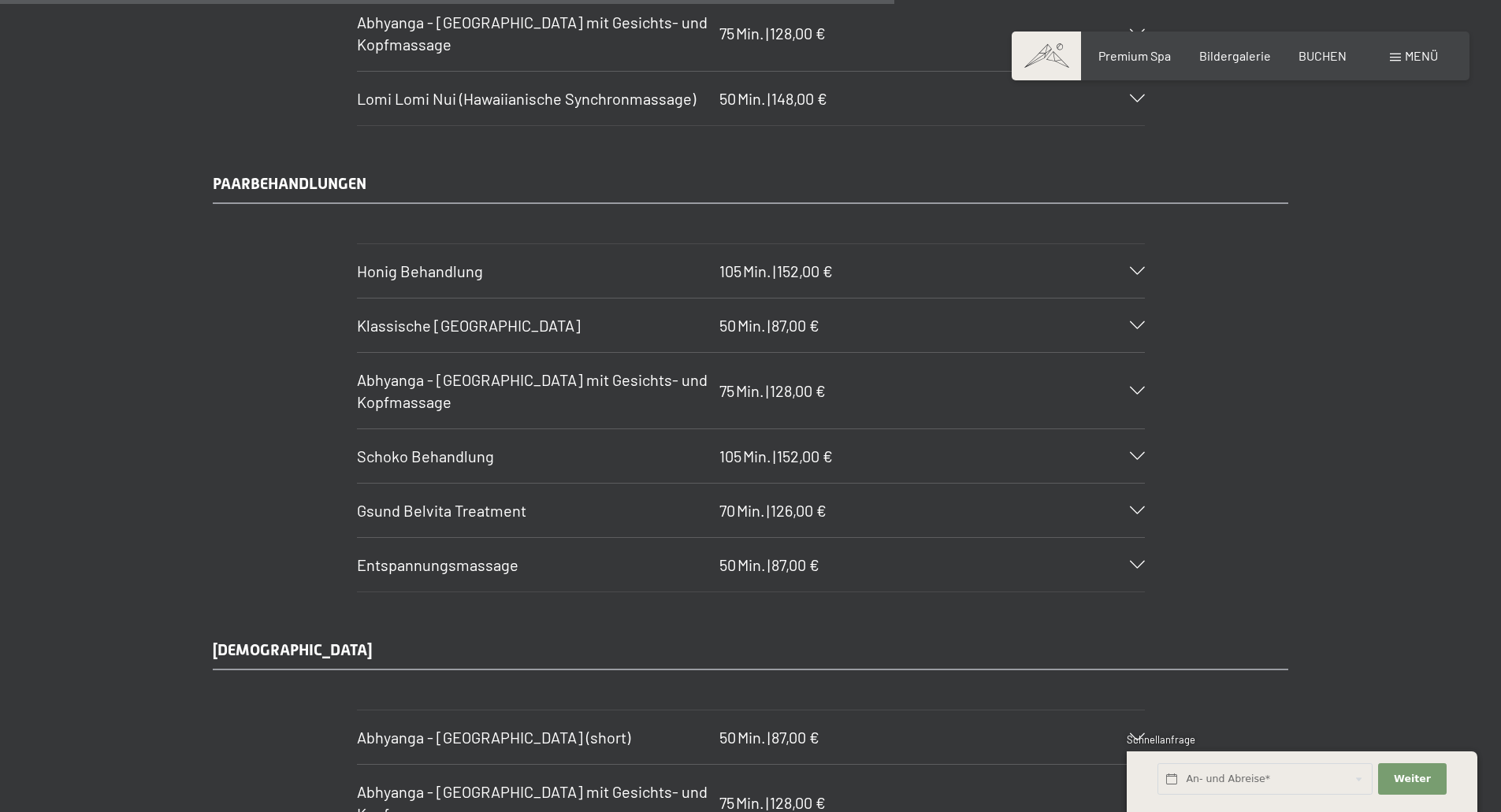
click at [1135, 565] on icon at bounding box center [1137, 565] width 15 height 8
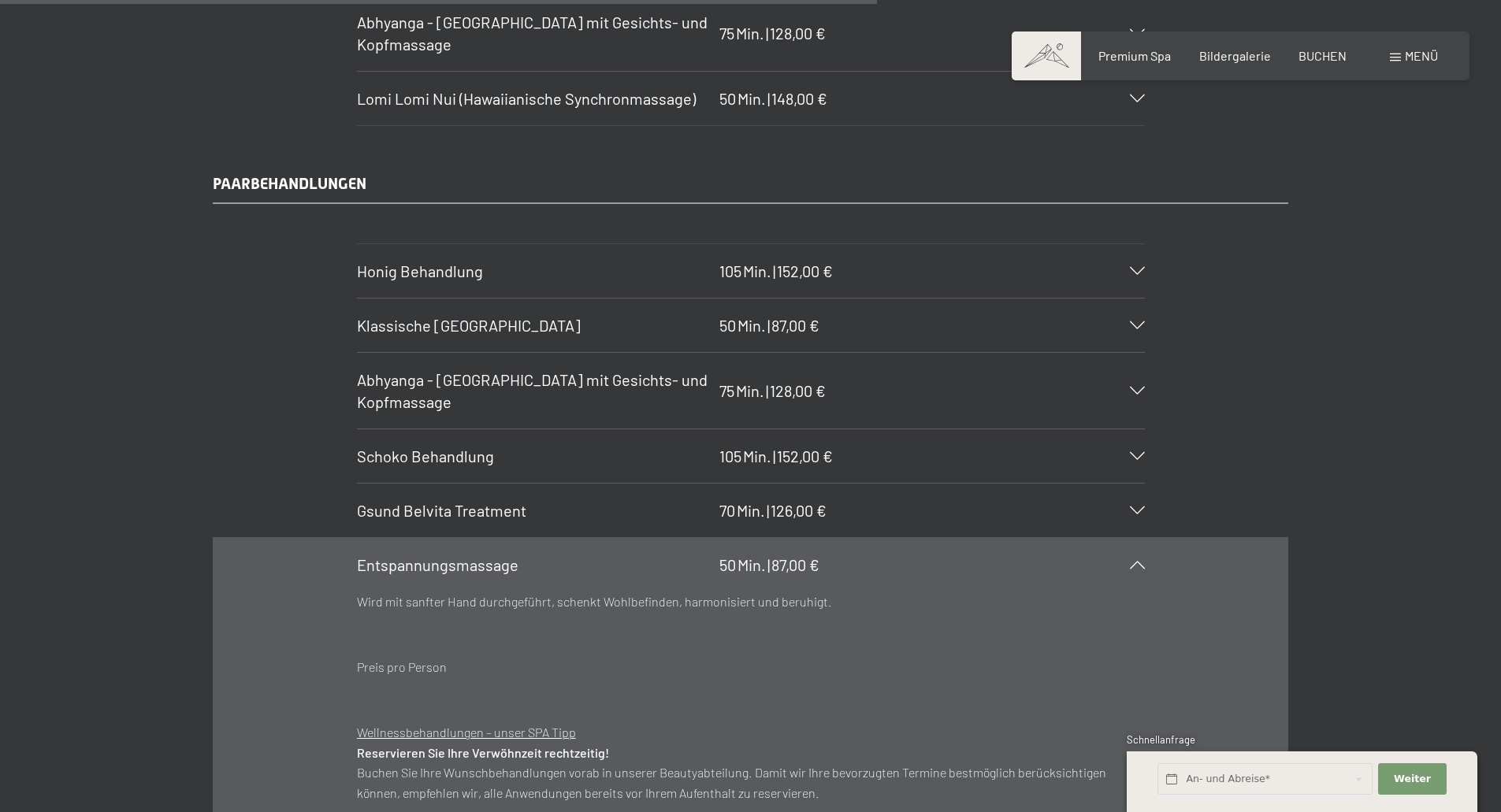
scroll to position [7643, 0]
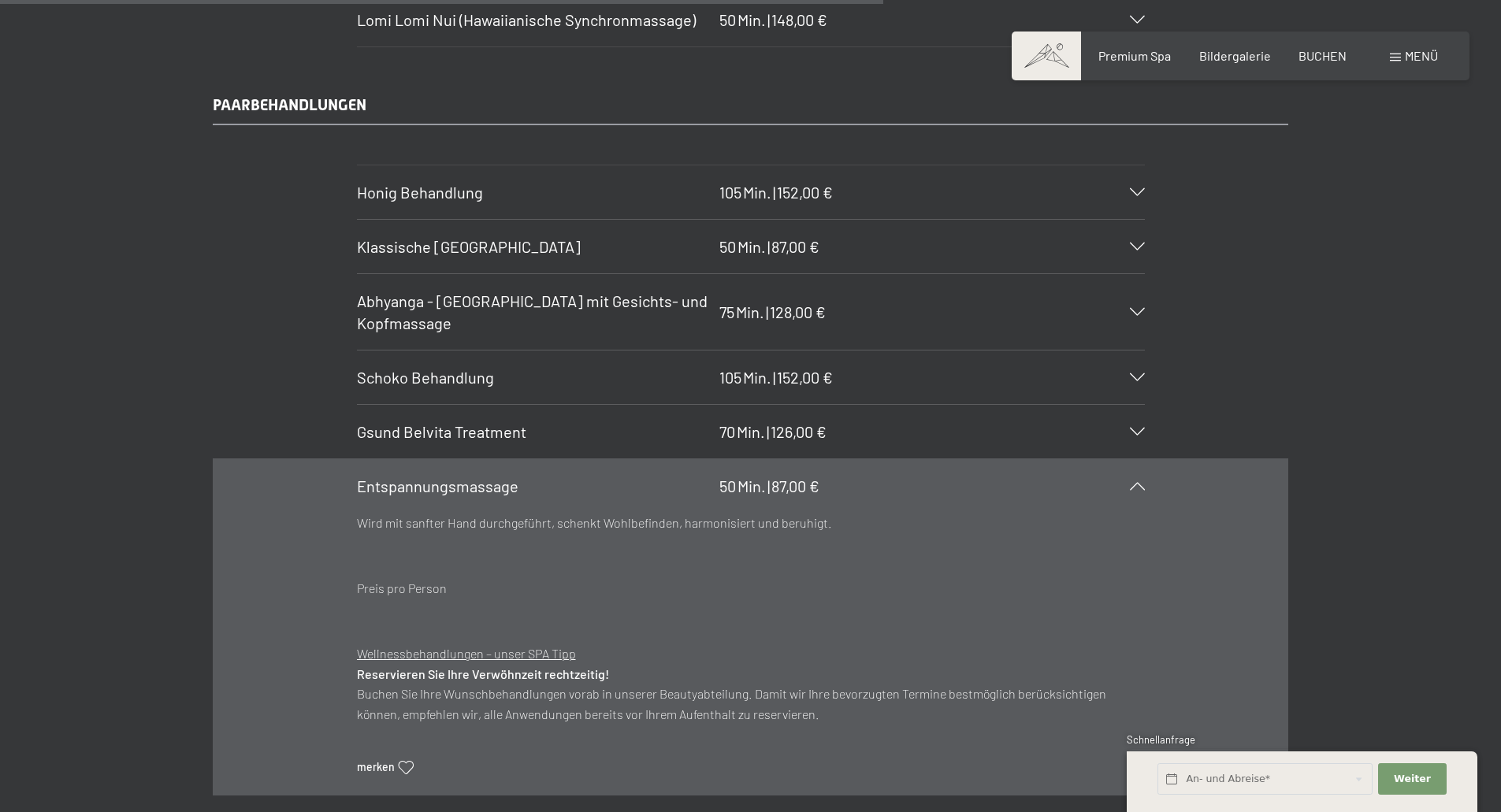
click at [1134, 245] on icon at bounding box center [1137, 247] width 15 height 8
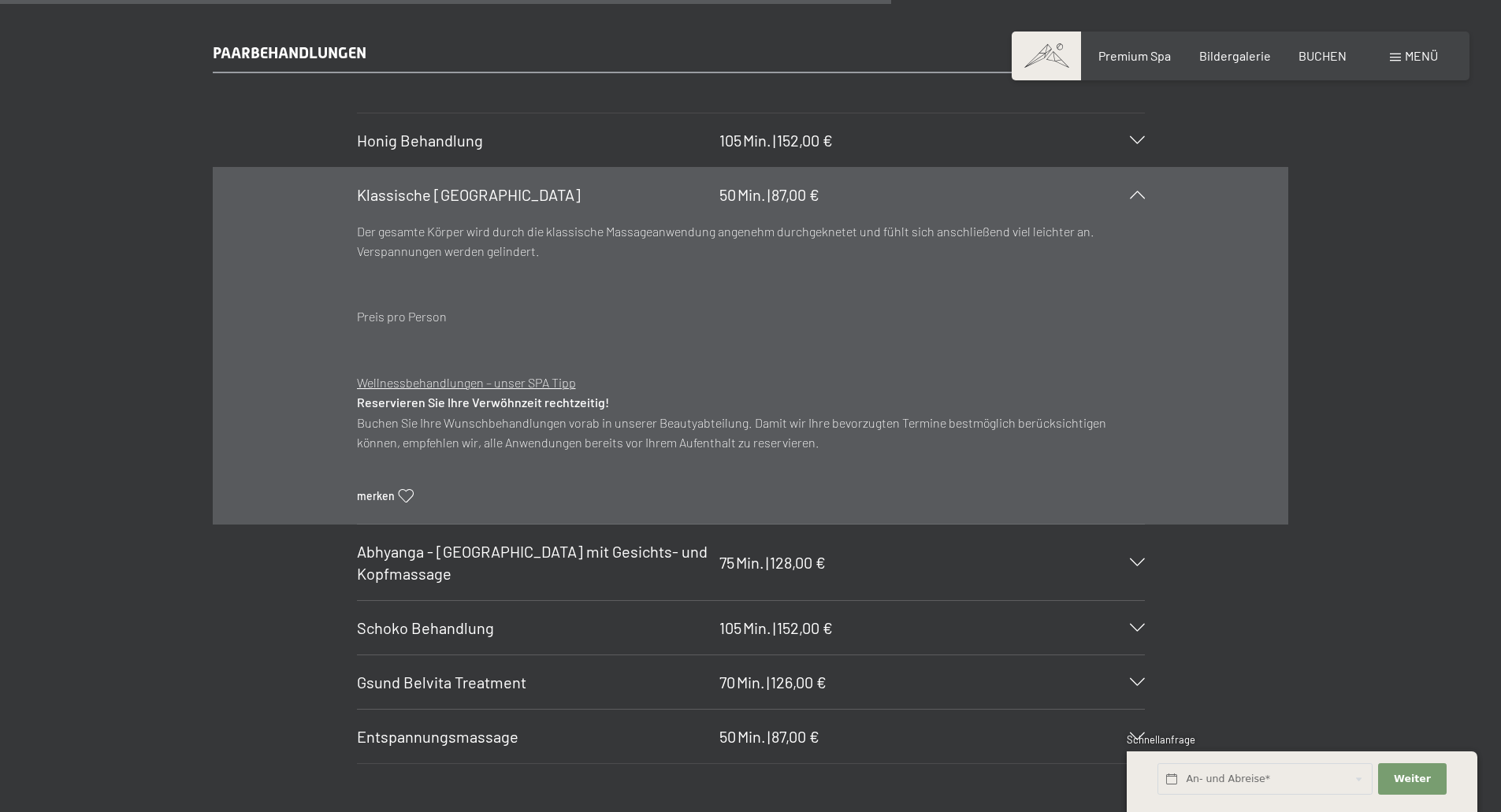
scroll to position [7721, 0]
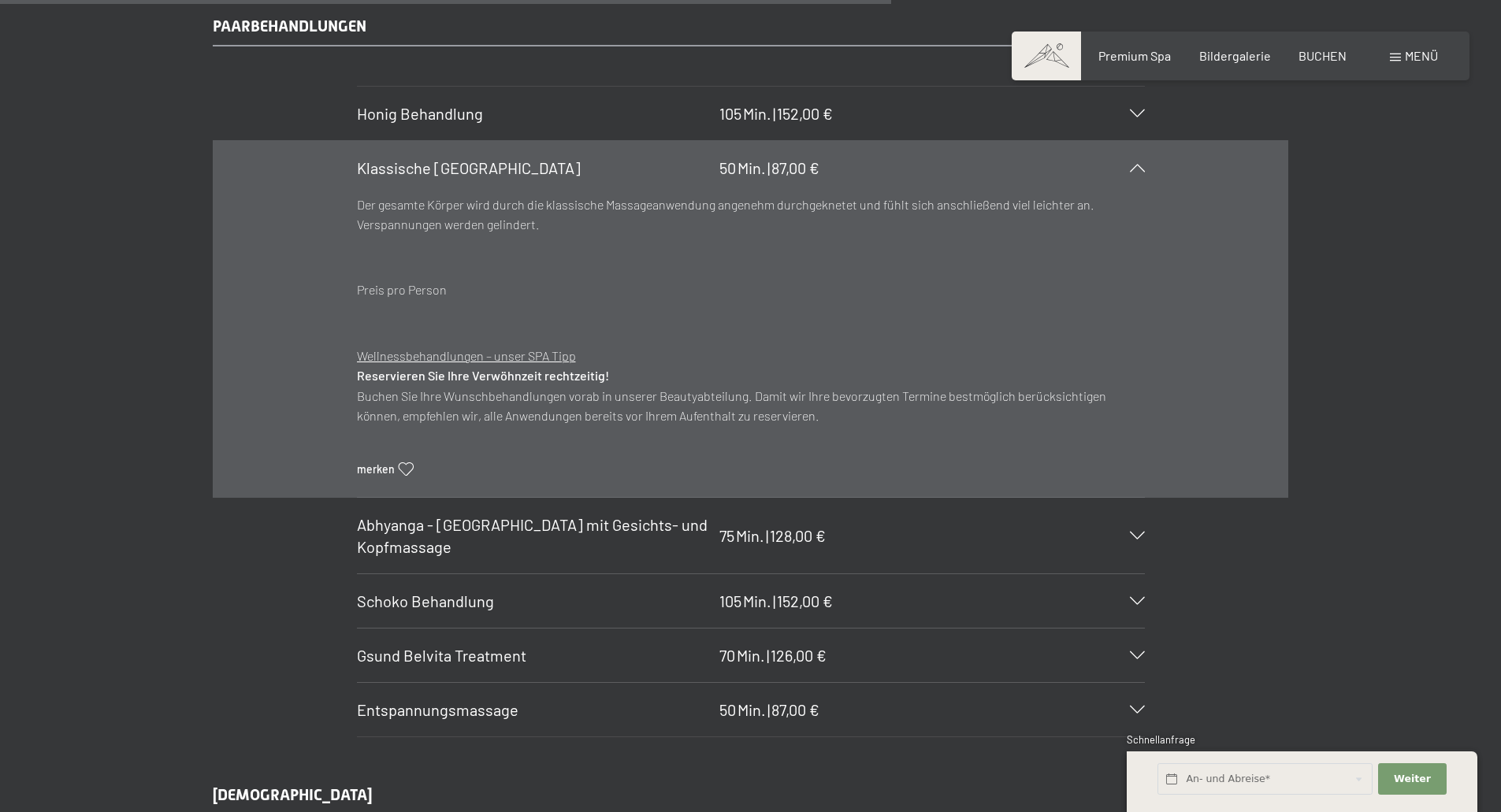
click at [1385, 346] on div "PAARBEHANDLUNGEN Honig Behandlung 105 Min. | 152,00 € Honig ist ein Geschenk de…" at bounding box center [750, 377] width 1501 height 723
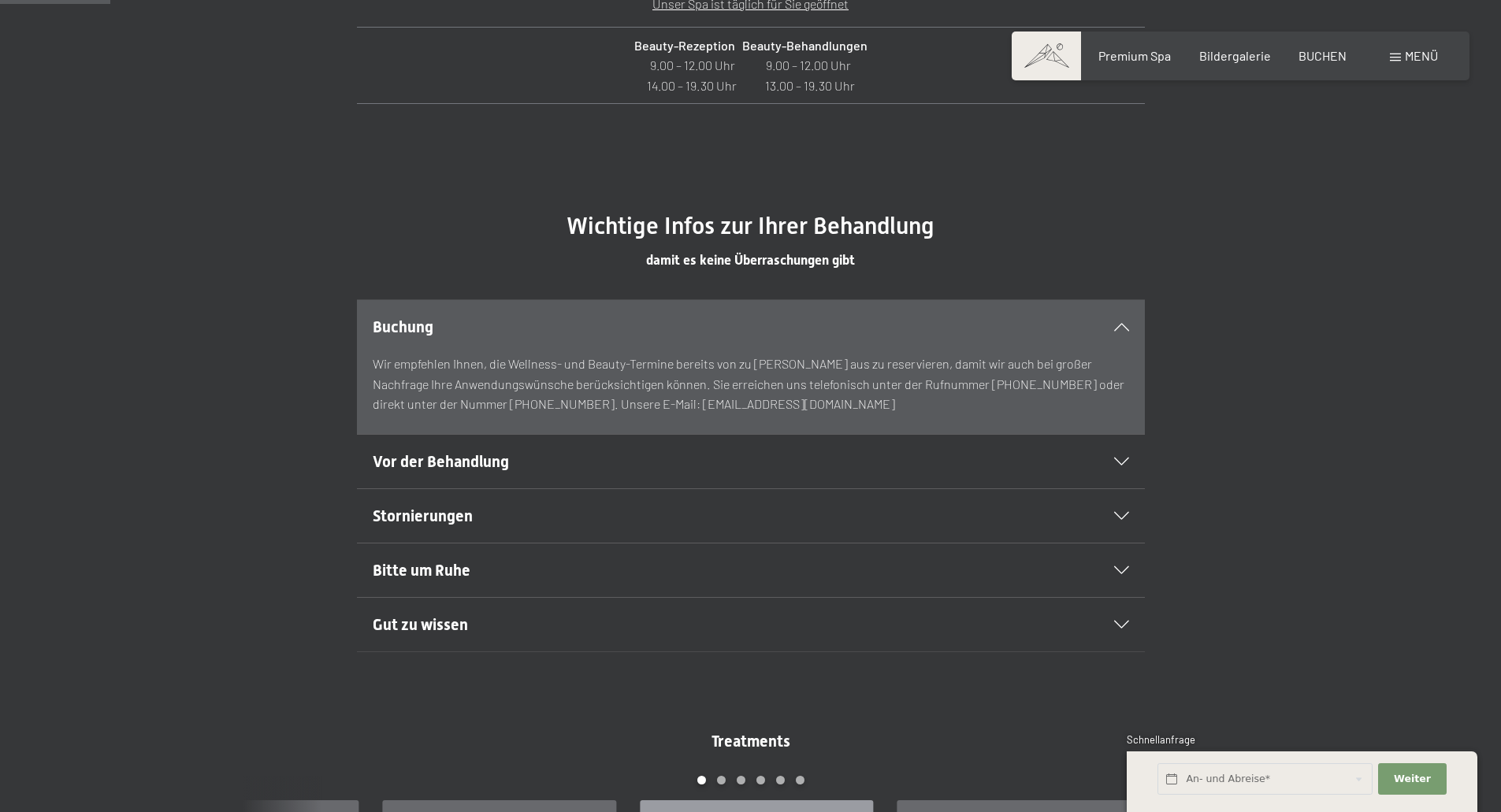
scroll to position [867, 0]
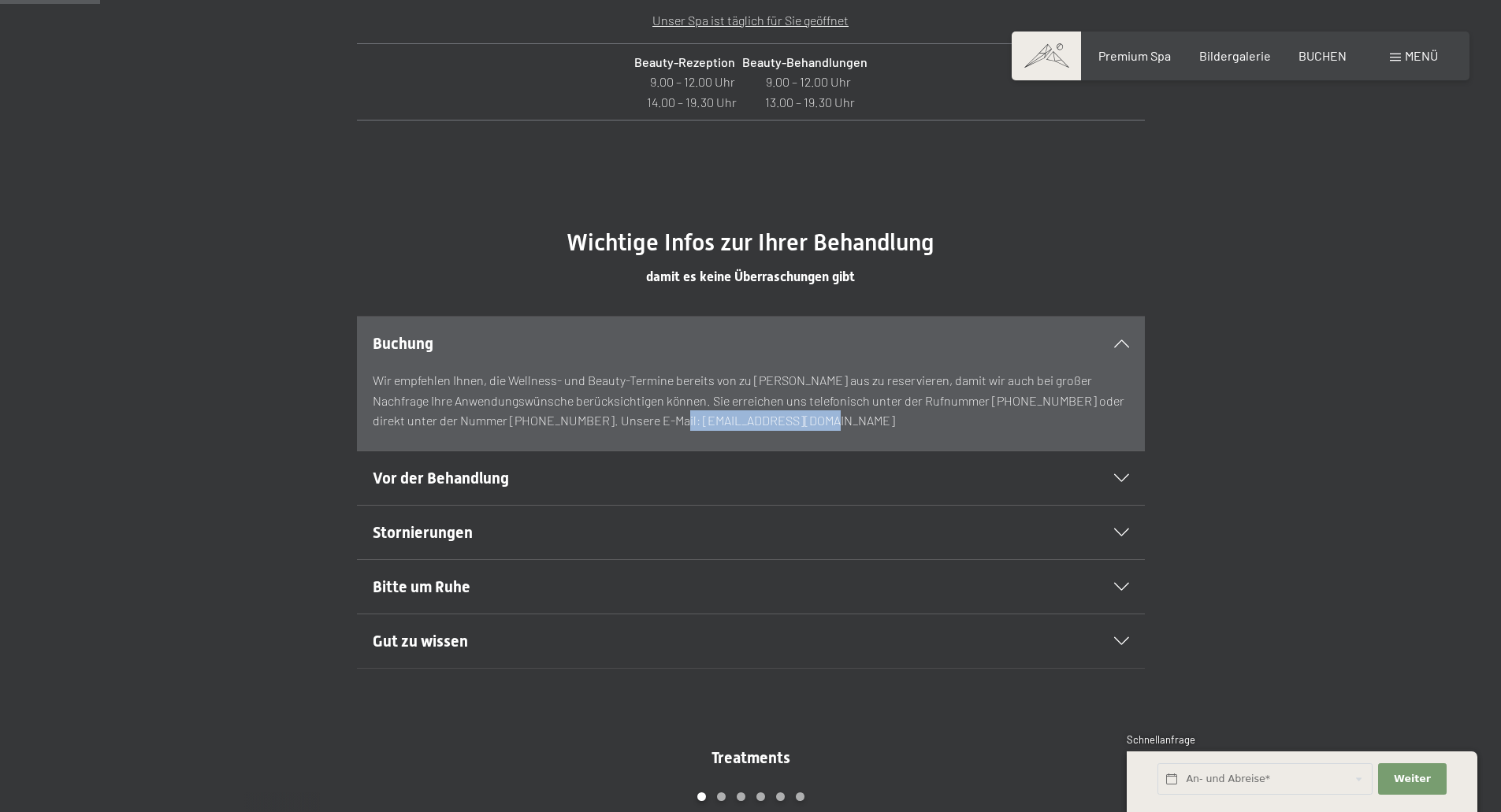
drag, startPoint x: 754, startPoint y: 422, endPoint x: 604, endPoint y: 418, distance: 150.1
click at [604, 418] on p "Wir empfehlen Ihnen, die Wellness- und Beauty-Termine bereits von zu Hause aus …" at bounding box center [751, 400] width 757 height 60
copy p "[EMAIL_ADDRESS][DOMAIN_NAME]"
click at [613, 593] on h2 "Bitte um Ruhe" at bounding box center [713, 587] width 681 height 22
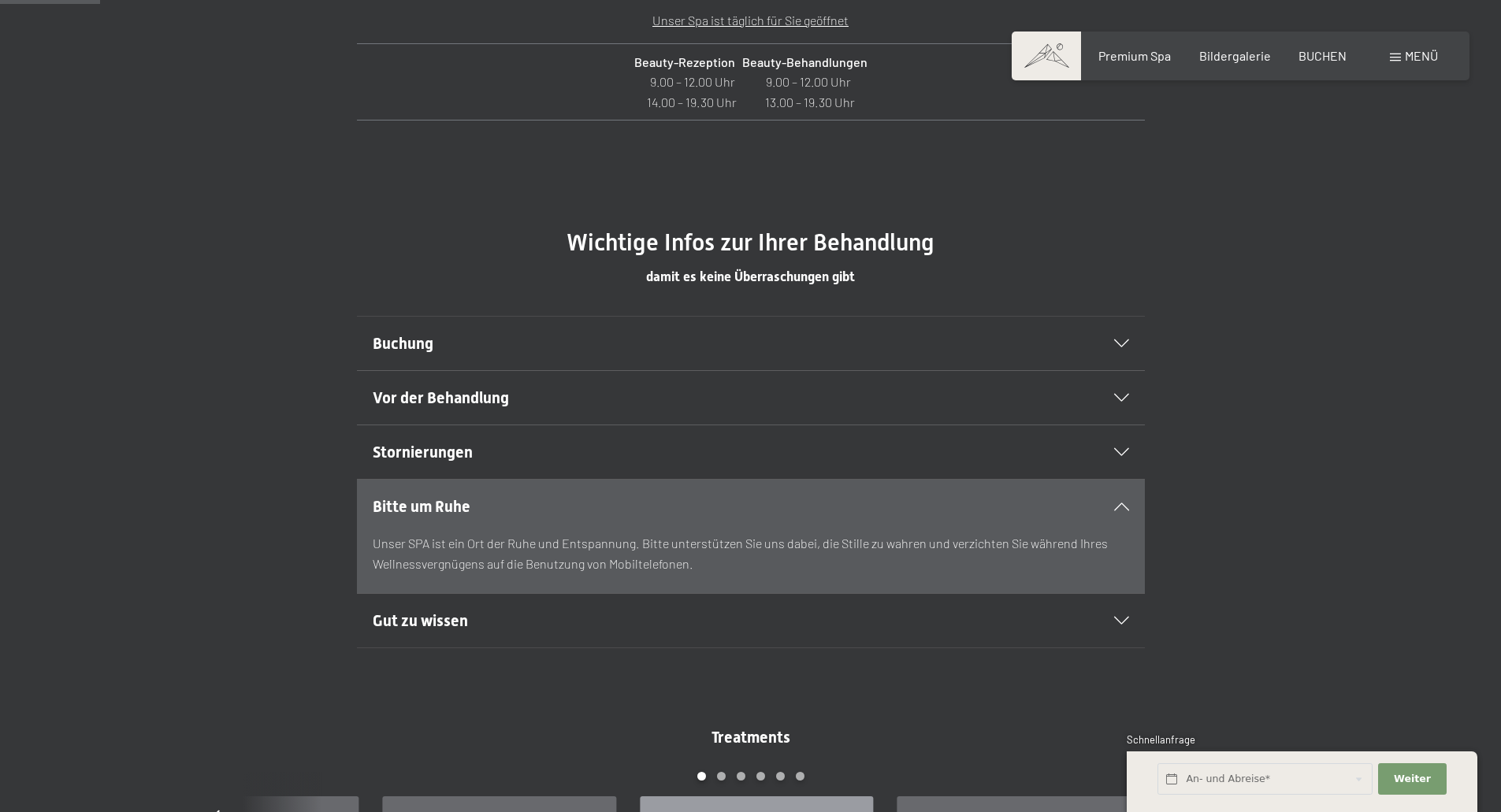
click at [720, 627] on h2 "Gut zu wissen" at bounding box center [713, 620] width 681 height 22
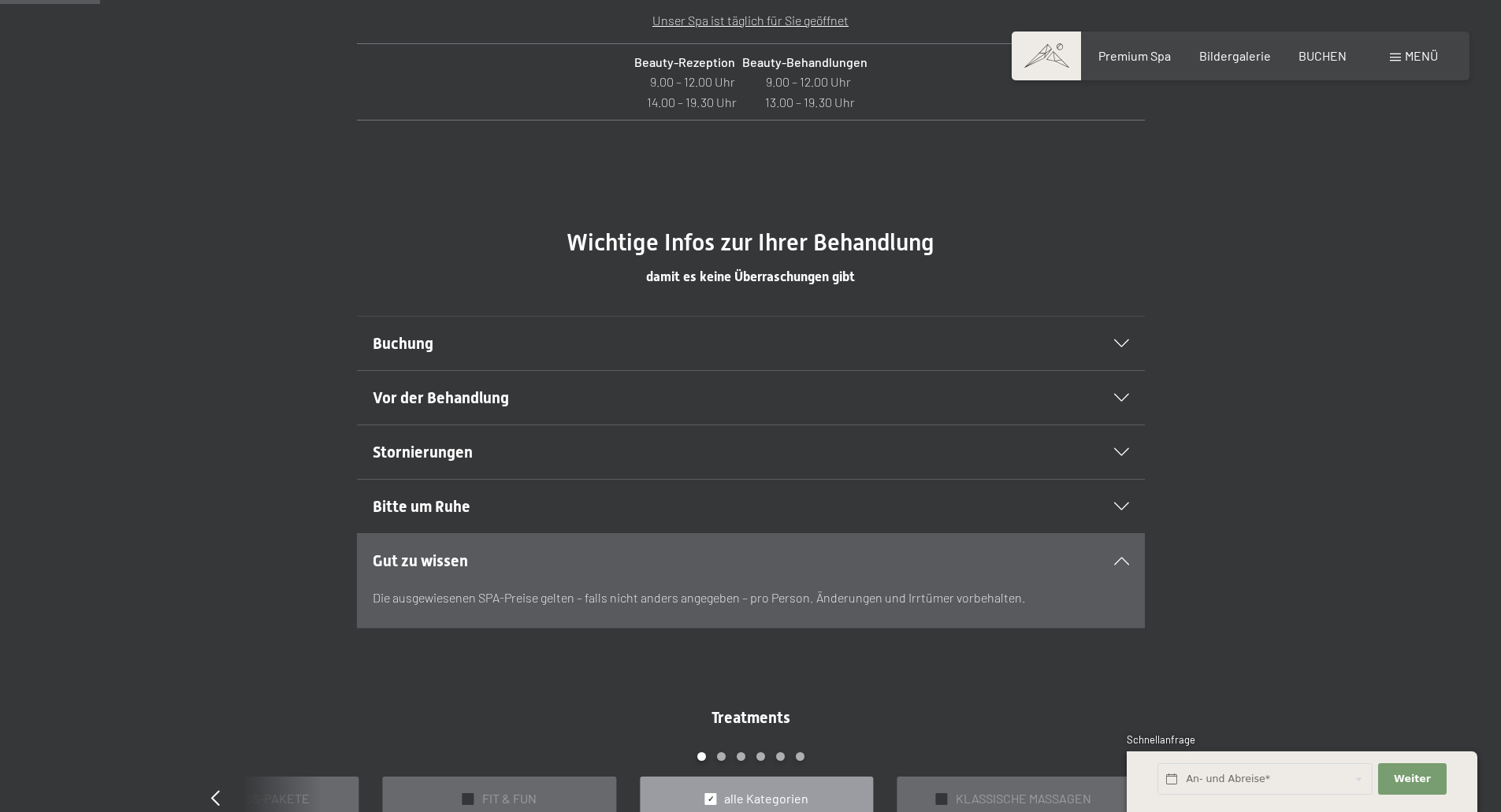
click at [572, 452] on h2 "Stornierungen" at bounding box center [713, 451] width 681 height 22
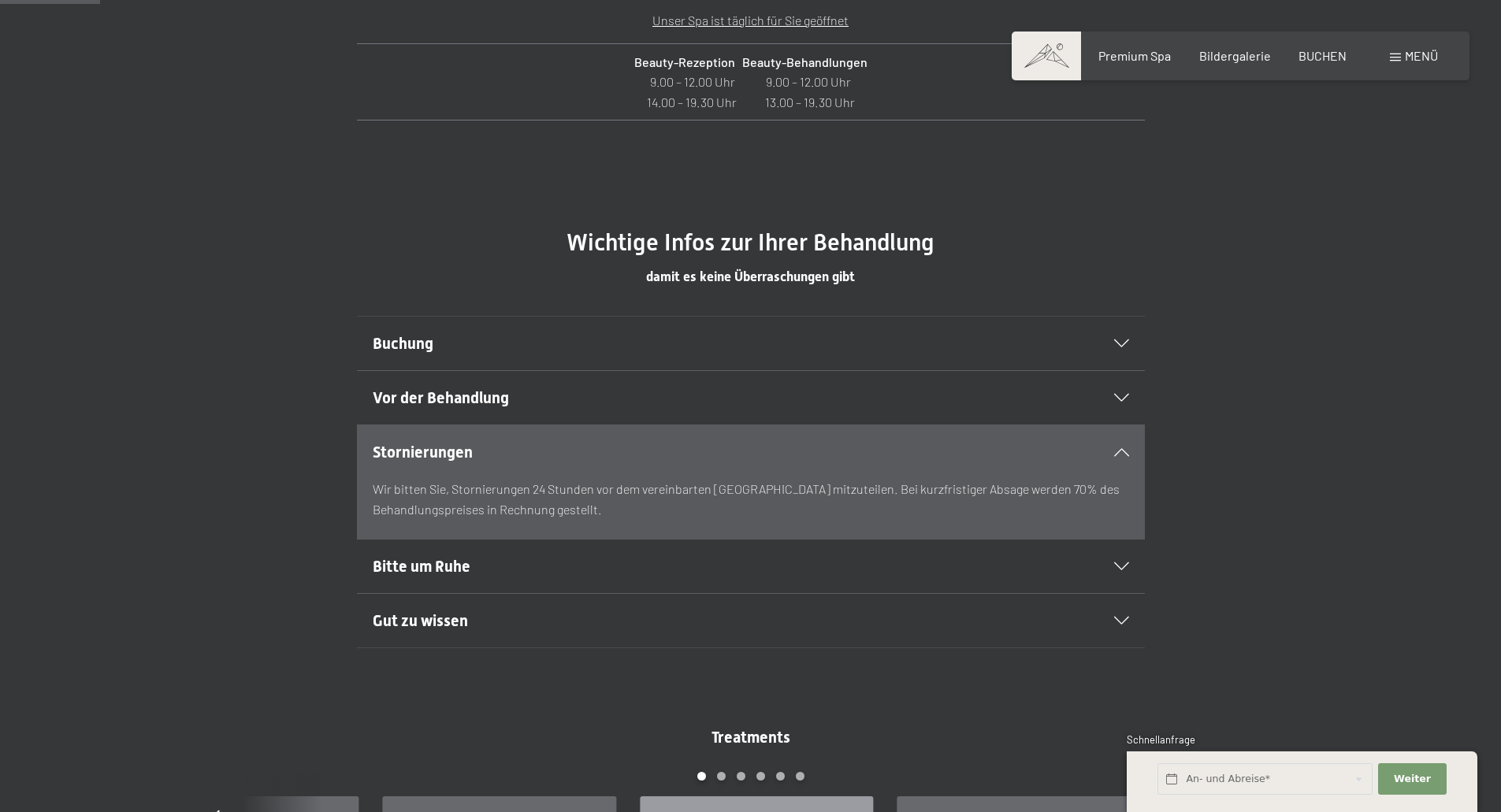
click at [579, 395] on h2 "Vor der Behandlung" at bounding box center [713, 398] width 681 height 22
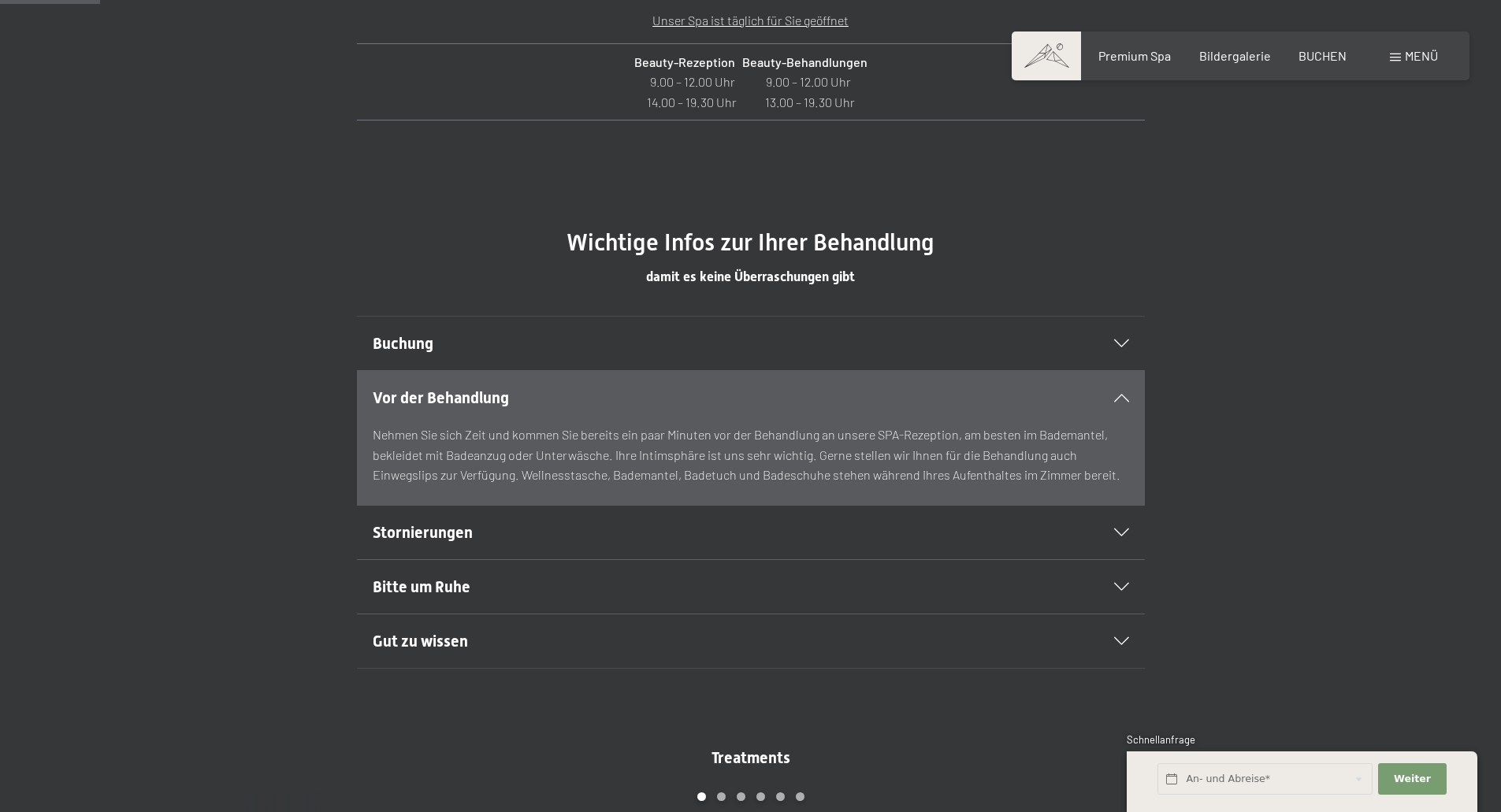
click at [591, 358] on div "Buchung" at bounding box center [751, 344] width 757 height 54
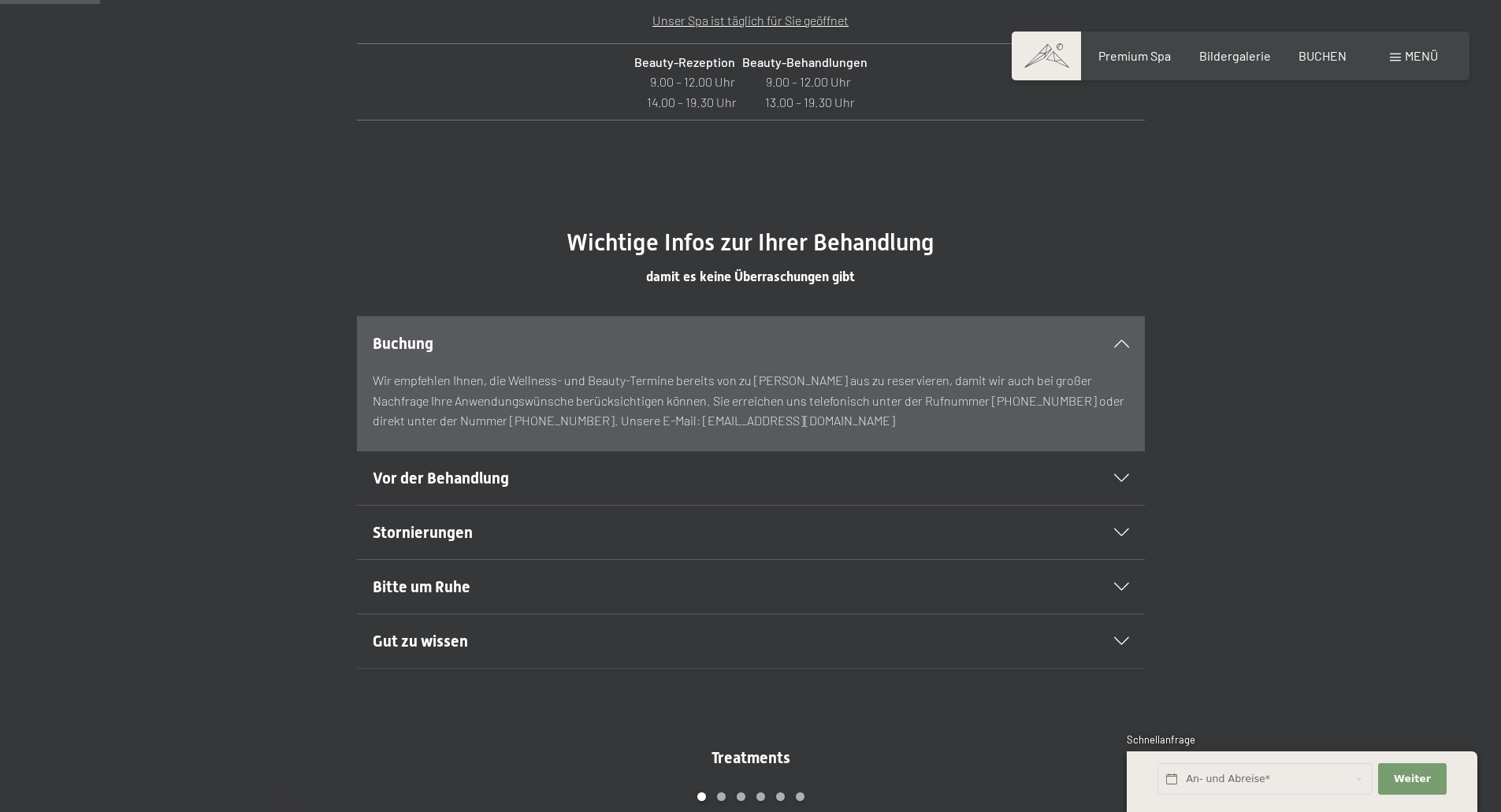
click at [1307, 429] on div "Buchung Wir empfehlen Ihnen, die Wellness- und Beauty-Termine bereits von zu Ha…" at bounding box center [750, 384] width 1194 height 135
